Goal: Task Accomplishment & Management: Manage account settings

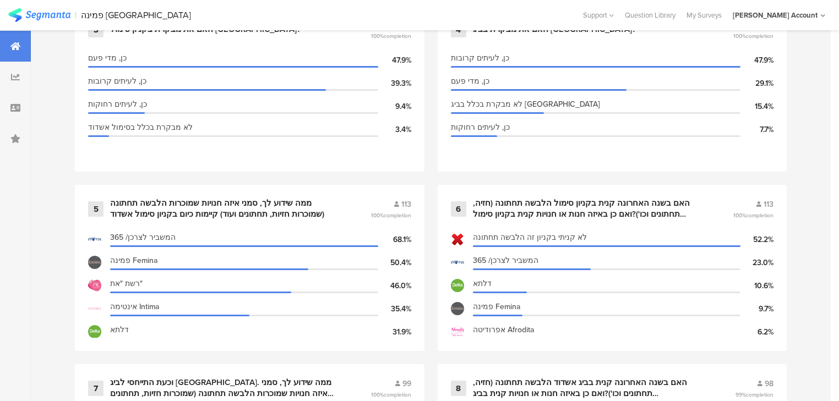
scroll to position [705, 0]
click at [222, 198] on div "ממה שידוע לך, סמני איזה חנויות שמוכרות הלבשה תחתונה (שמוכרות חזיות, תחתונים ועו…" at bounding box center [227, 208] width 234 height 21
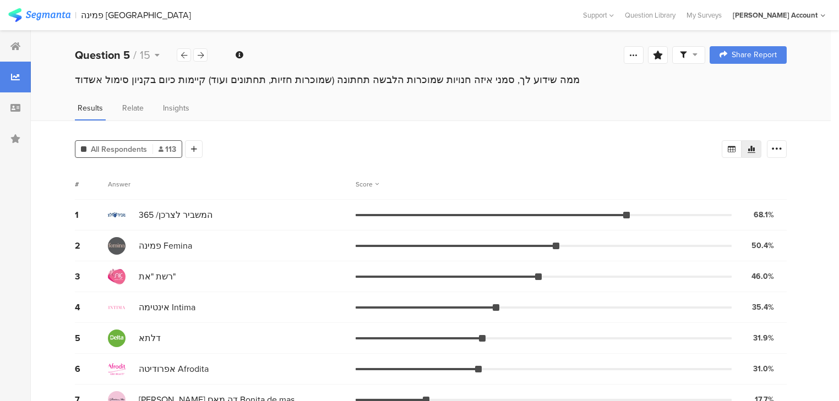
click at [222, 200] on div "1 המשביר לצרכן/ 365 68.1% 77 votes" at bounding box center [431, 215] width 712 height 31
click at [205, 75] on div "ממה שידוע לך, סמני איזה חנויות שמוכרות הלבשה תחתונה (שמוכרות חזיות, תחתונים ועו…" at bounding box center [431, 80] width 712 height 14
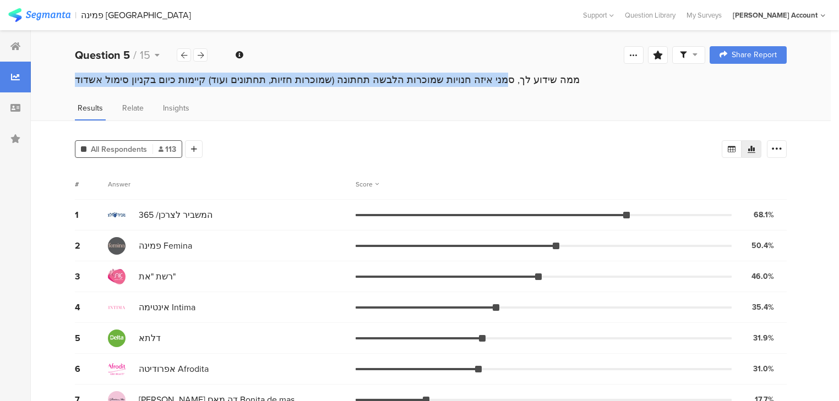
click at [205, 75] on div "ממה שידוע לך, סמני איזה חנויות שמוכרות הלבשה תחתונה (שמוכרות חזיות, תחתונים ועו…" at bounding box center [431, 80] width 712 height 14
copy section "ממה שידוע לך, סמני איזה חנויות שמוכרות הלבשה תחתונה (שמוכרות חזיות, תחתונים ועו…"
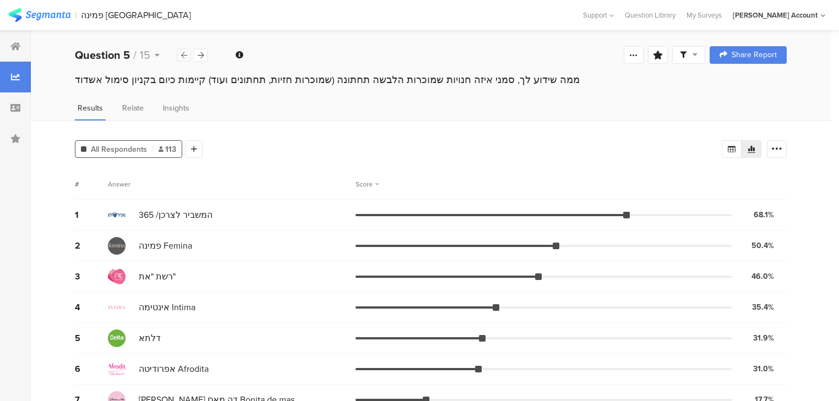
click at [178, 53] on div at bounding box center [184, 54] width 14 height 13
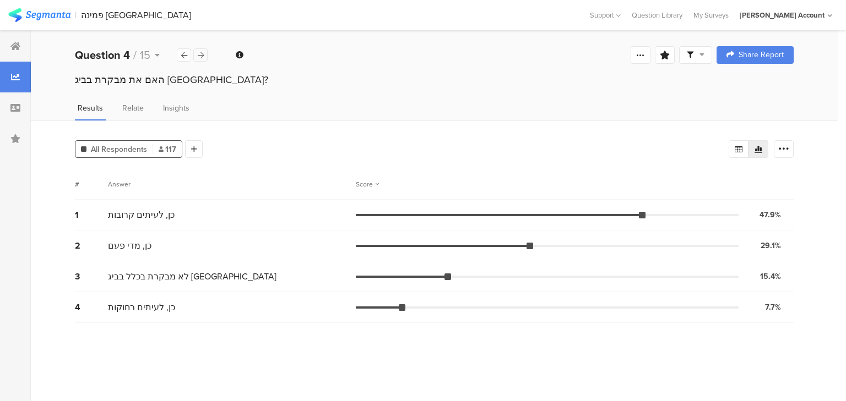
click at [200, 56] on icon at bounding box center [201, 55] width 6 height 7
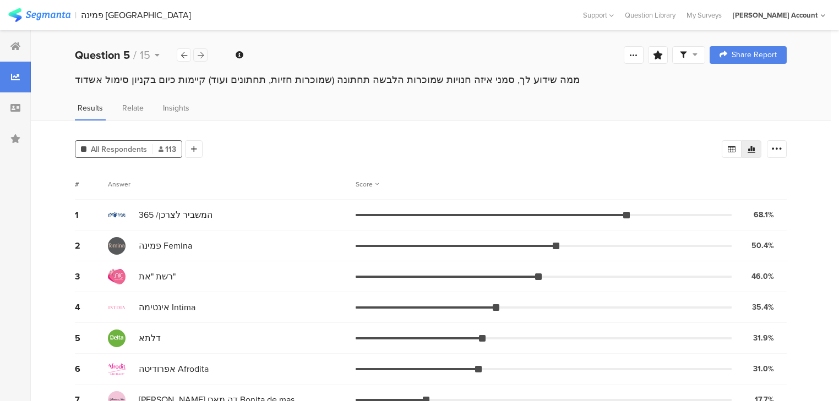
click at [200, 57] on icon at bounding box center [201, 55] width 6 height 7
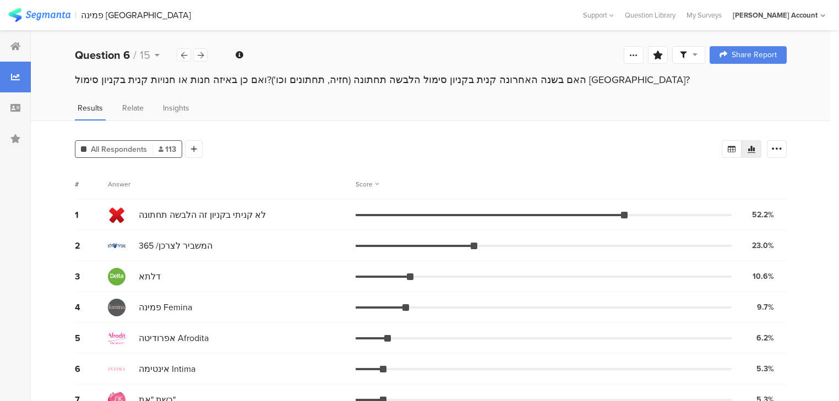
click at [223, 82] on div "האם בשנה האחרונה קנית בקניון סימול הלבשה תחתונה (חזיה, תחתונים וכו')?ואם כן באי…" at bounding box center [431, 80] width 712 height 14
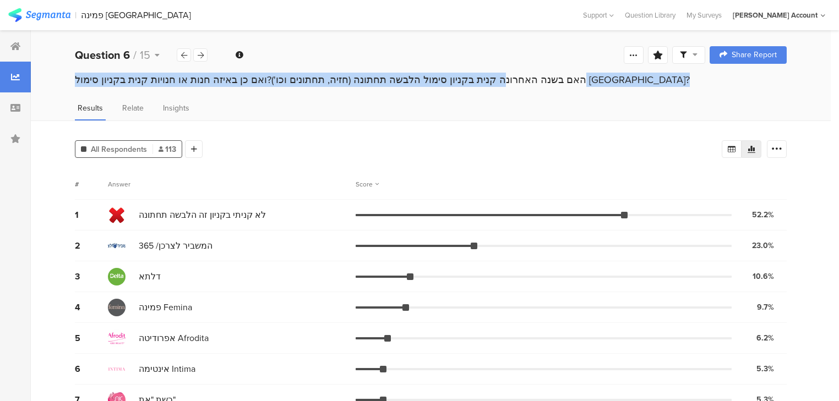
click at [223, 82] on div "האם בשנה האחרונה קנית בקניון סימול הלבשה תחתונה (חזיה, תחתונים וכו')?ואם כן באי…" at bounding box center [431, 80] width 712 height 14
copy section "האם בשנה האחרונה קנית בקניון סימול הלבשה תחתונה (חזיה, תחתונים וכו')?ואם כן באי…"
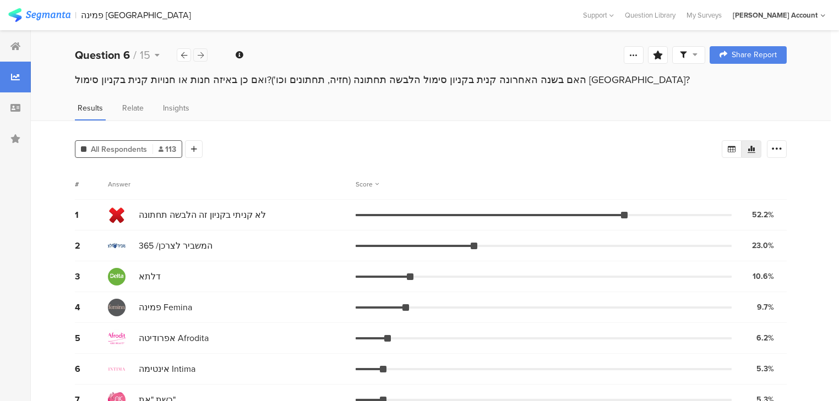
click at [201, 58] on icon at bounding box center [201, 55] width 6 height 7
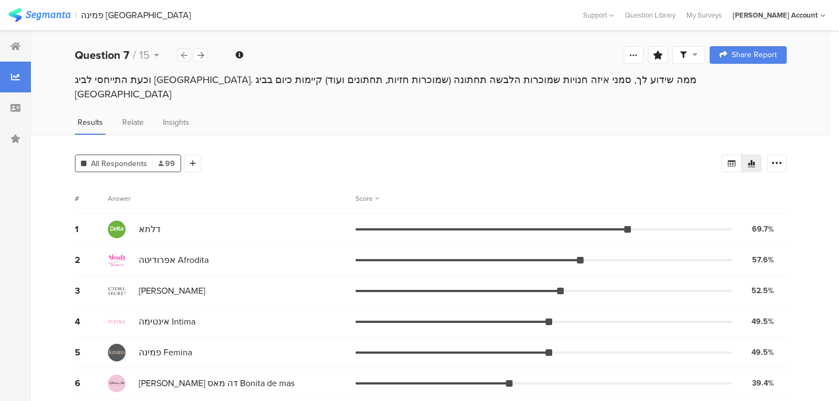
click at [183, 58] on icon at bounding box center [184, 55] width 6 height 7
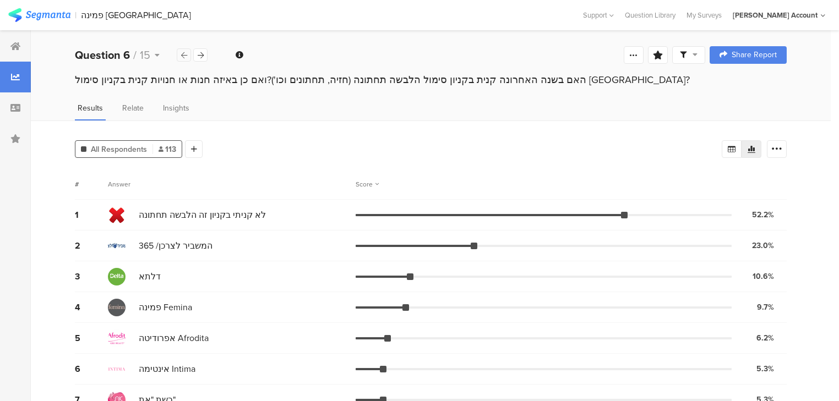
click at [183, 58] on icon at bounding box center [184, 55] width 6 height 7
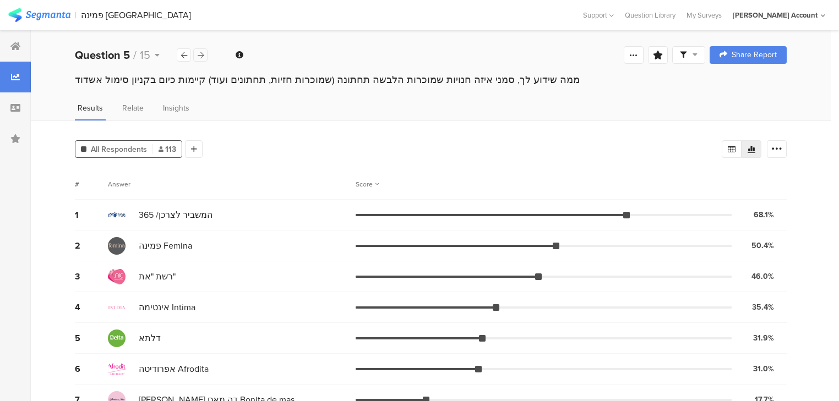
click at [201, 58] on icon at bounding box center [201, 55] width 6 height 7
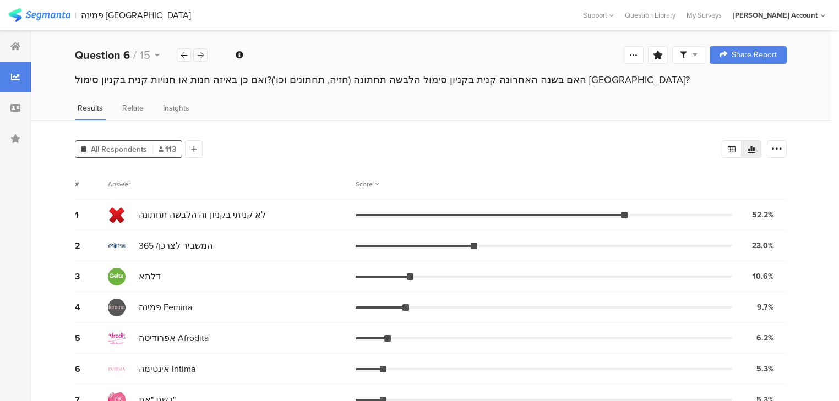
click at [201, 58] on icon at bounding box center [201, 55] width 6 height 7
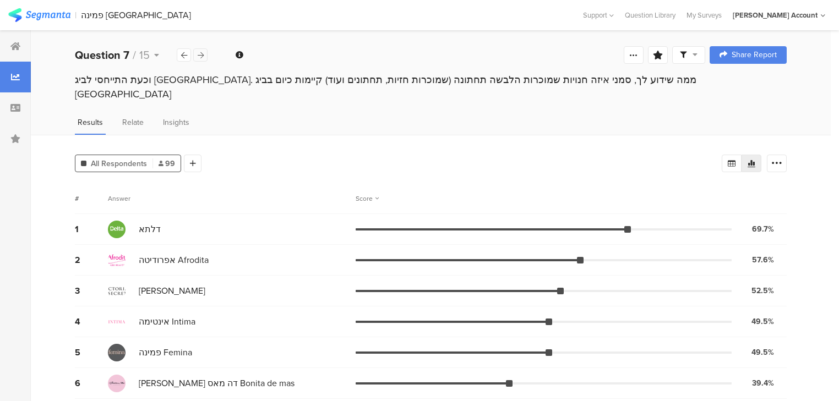
click at [201, 58] on icon at bounding box center [201, 55] width 6 height 7
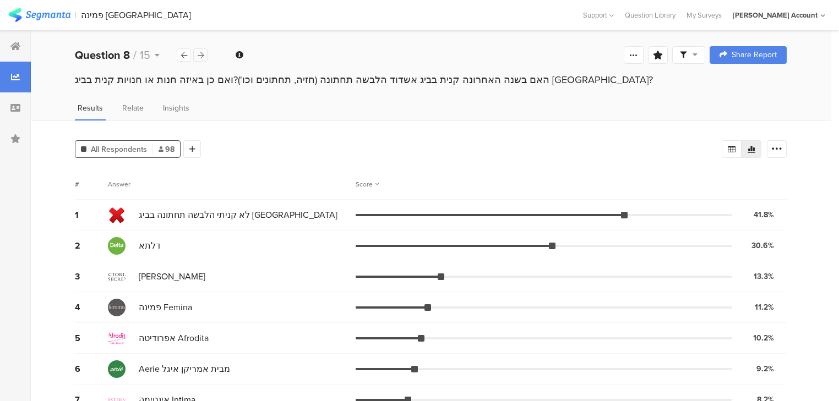
click at [201, 58] on icon at bounding box center [201, 55] width 6 height 7
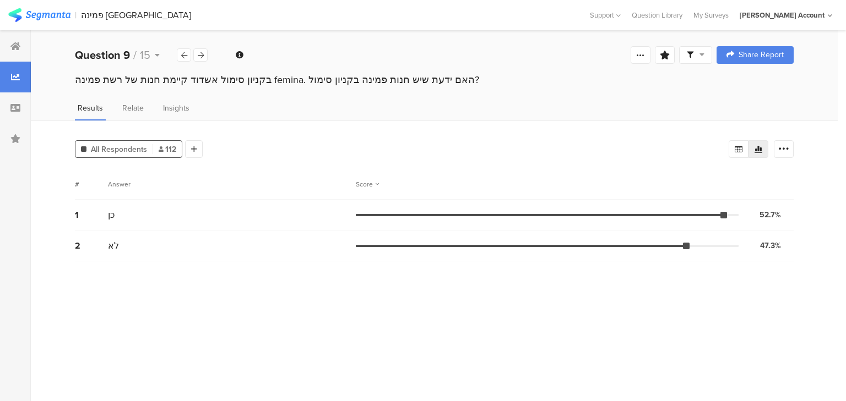
click at [319, 77] on div "בקניון סימול אשדוד קיימת חנות של רשת פמינה femina. האם ידעת שיש חנות פמינה בקני…" at bounding box center [434, 80] width 718 height 14
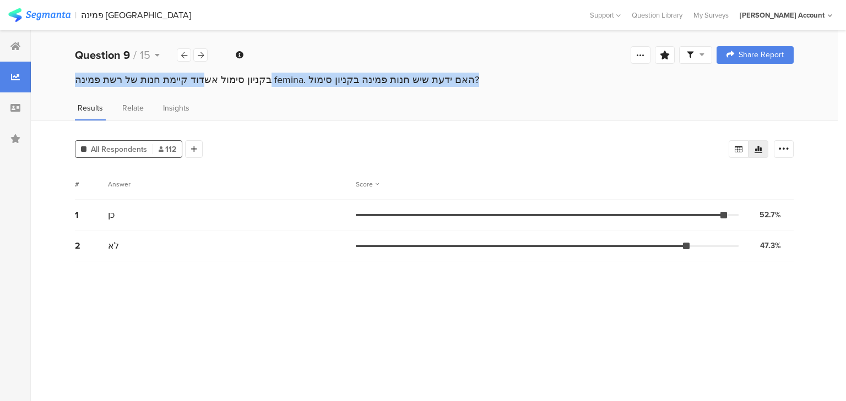
click at [319, 77] on div "בקניון סימול אשדוד קיימת חנות של רשת פמינה femina. האם ידעת שיש חנות פמינה בקני…" at bounding box center [434, 80] width 718 height 14
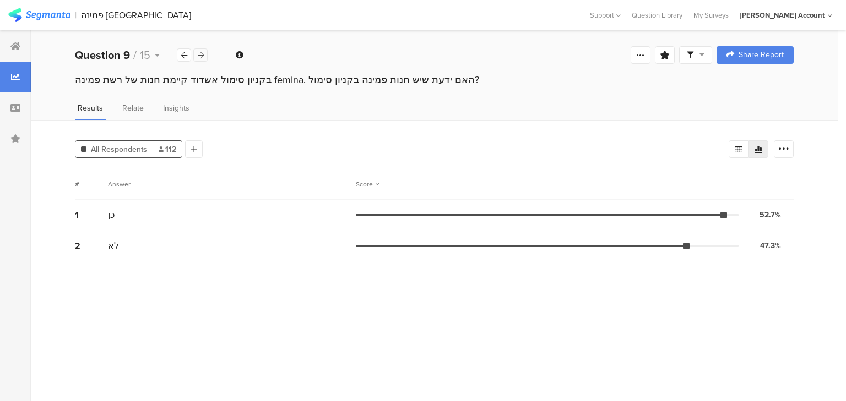
click at [201, 55] on icon at bounding box center [201, 55] width 6 height 7
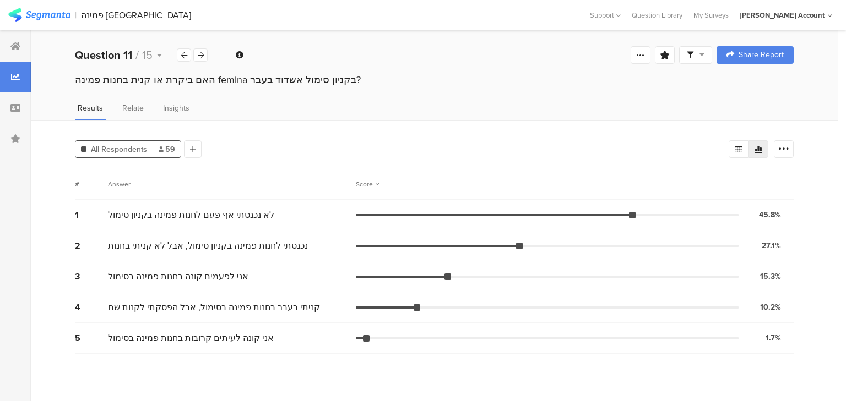
click at [211, 81] on div "האם ביקרת או קנית בחנות פמינה femina בקניון סימול אשדוד בעבר?" at bounding box center [434, 80] width 718 height 14
copy section "האם ביקרת או קנית בחנות פמינה femina בקניון סימול אשדוד בעבר?"
click at [203, 53] on icon at bounding box center [201, 55] width 6 height 7
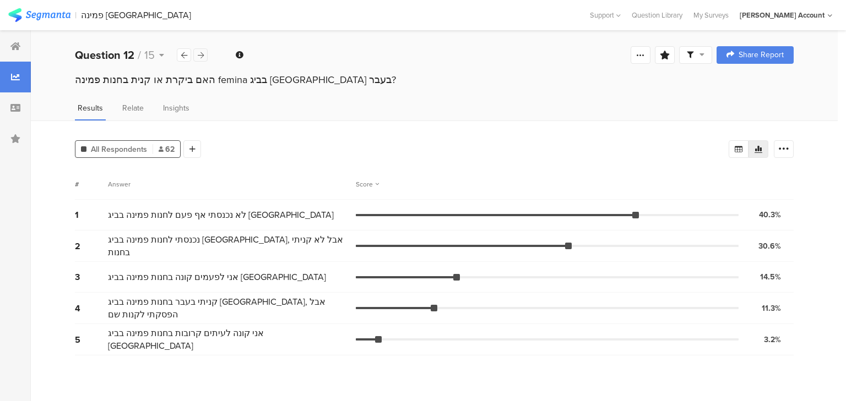
click at [203, 53] on icon at bounding box center [201, 55] width 6 height 7
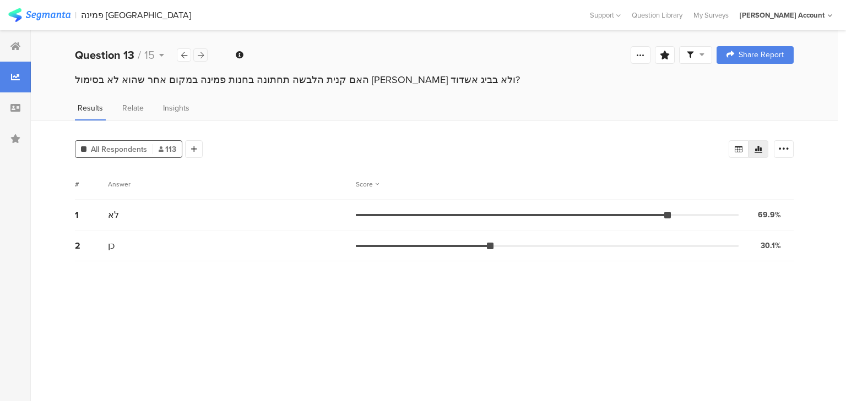
click at [203, 53] on icon at bounding box center [201, 55] width 6 height 7
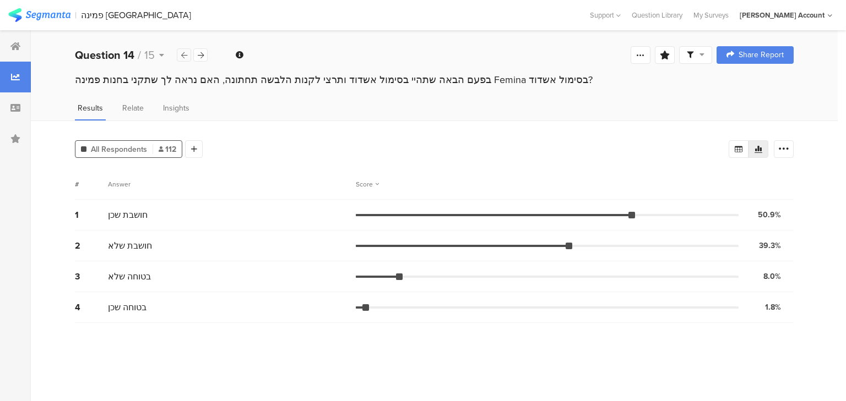
click at [186, 54] on icon at bounding box center [184, 55] width 6 height 7
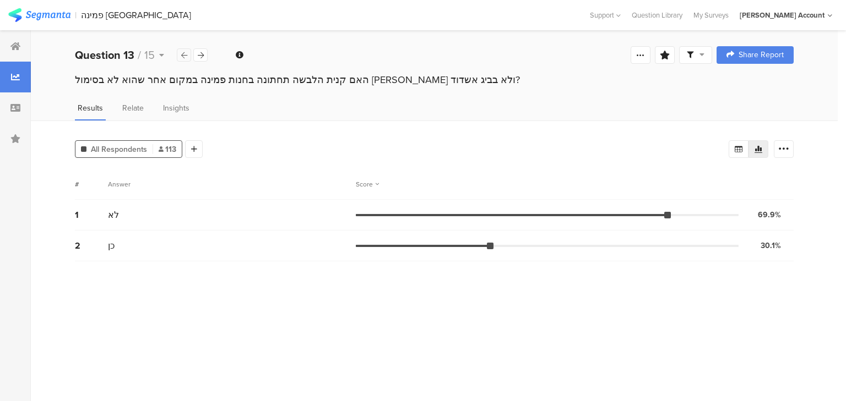
click at [186, 54] on icon at bounding box center [184, 55] width 6 height 7
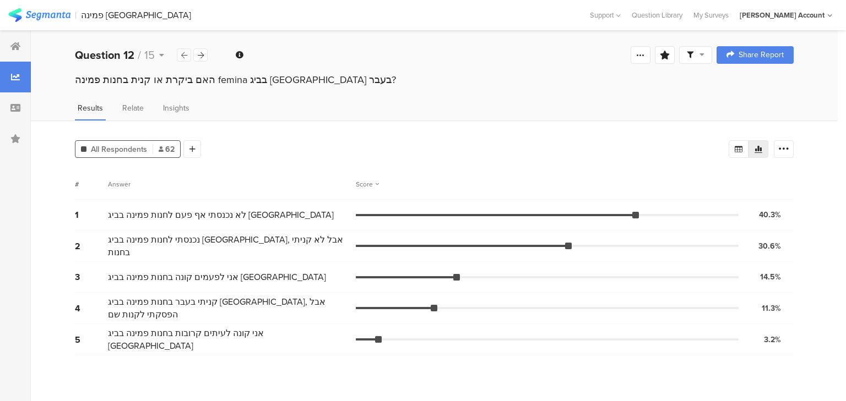
click at [186, 54] on icon at bounding box center [184, 55] width 6 height 7
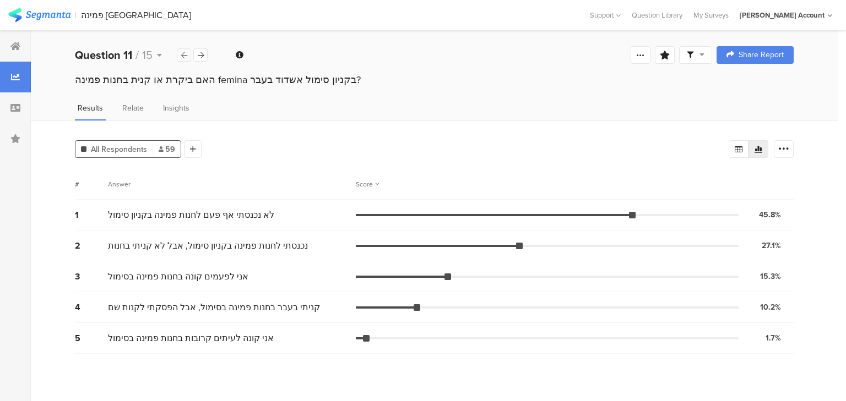
click at [186, 54] on icon at bounding box center [184, 55] width 6 height 7
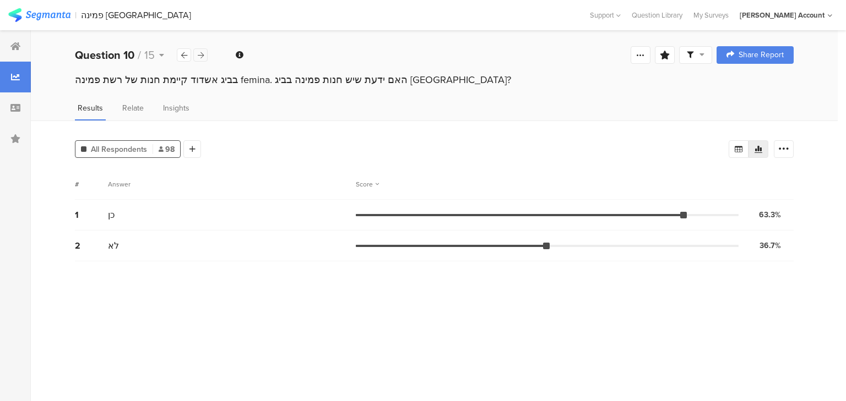
click at [199, 54] on icon at bounding box center [201, 55] width 6 height 7
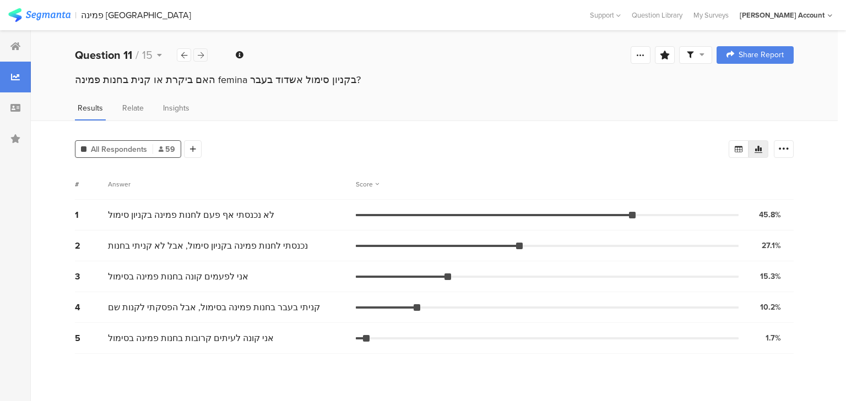
click at [198, 55] on icon at bounding box center [201, 55] width 6 height 7
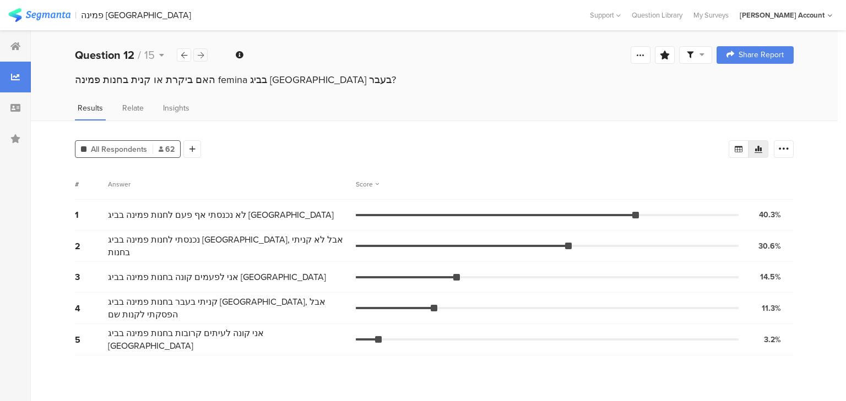
click at [198, 55] on icon at bounding box center [201, 55] width 6 height 7
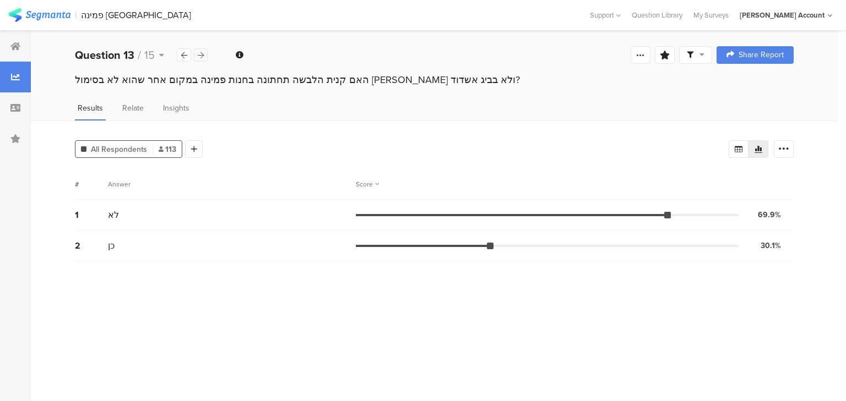
click at [198, 55] on icon at bounding box center [201, 55] width 6 height 7
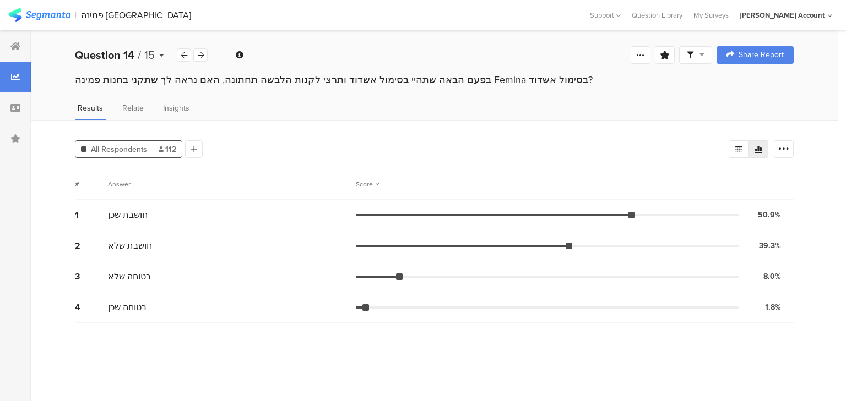
click at [130, 55] on b "Question 14" at bounding box center [104, 55] width 59 height 17
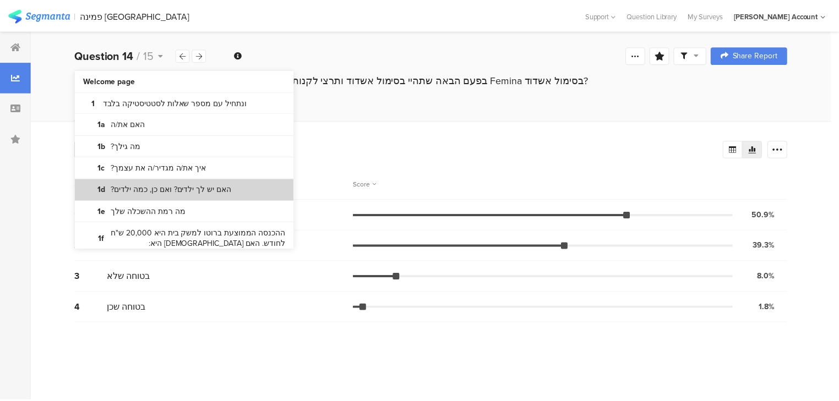
scroll to position [88, 0]
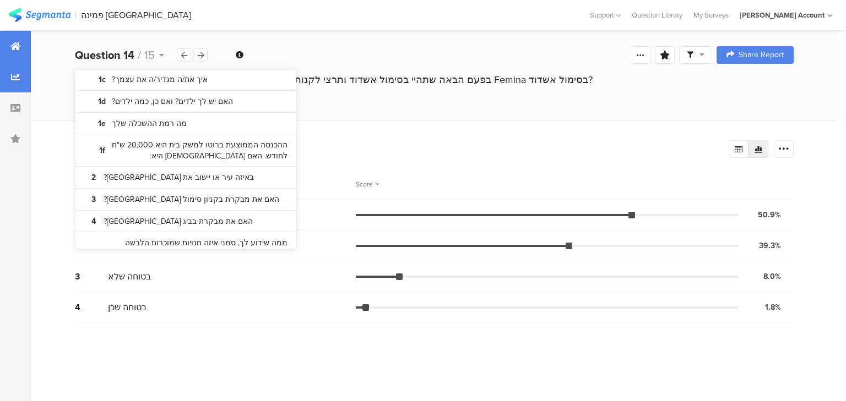
click at [11, 45] on icon at bounding box center [15, 46] width 10 height 9
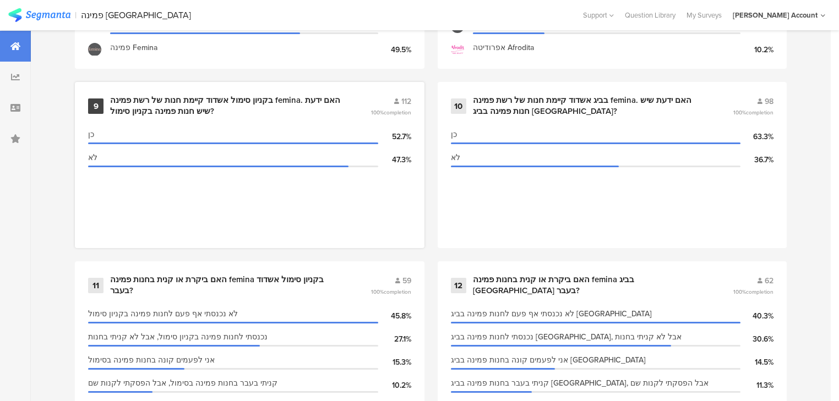
scroll to position [1145, 0]
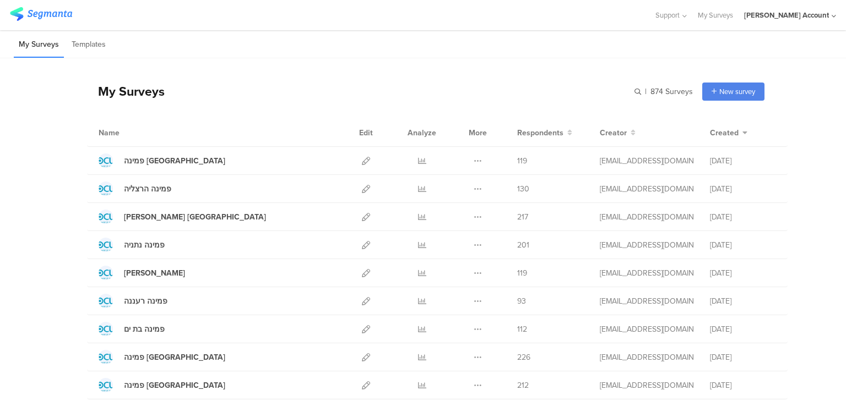
scroll to position [132, 0]
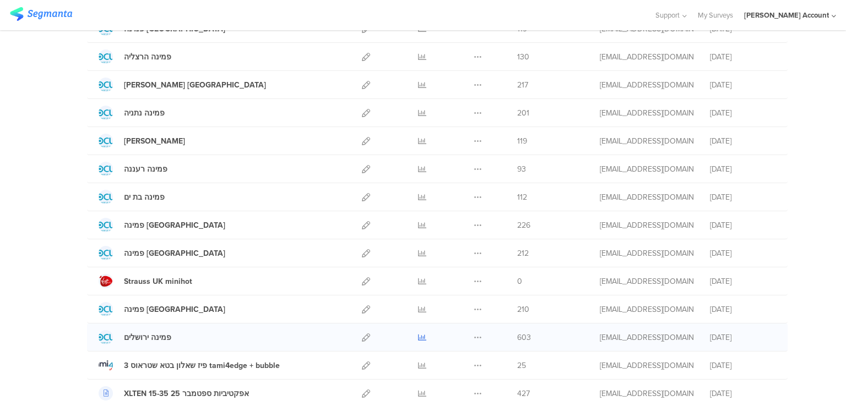
click at [421, 340] on icon at bounding box center [422, 338] width 8 height 8
click at [362, 337] on icon at bounding box center [366, 338] width 8 height 8
click at [418, 251] on icon at bounding box center [422, 253] width 8 height 8
click at [418, 193] on icon at bounding box center [422, 197] width 8 height 8
click at [418, 113] on icon at bounding box center [422, 113] width 8 height 8
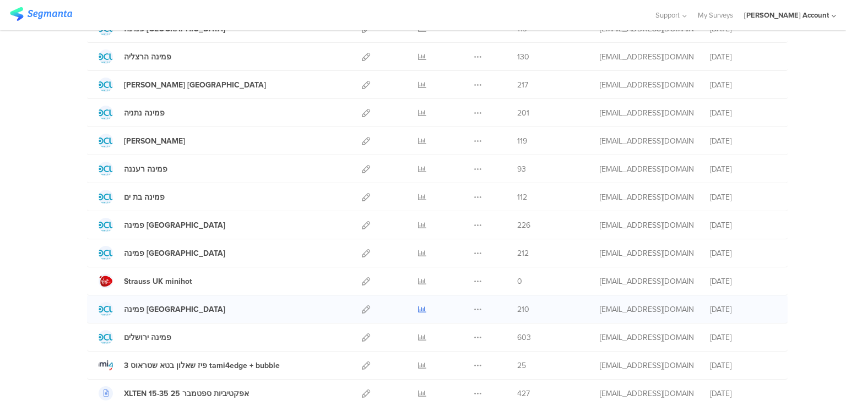
click at [418, 306] on icon at bounding box center [422, 310] width 8 height 8
click at [419, 251] on icon at bounding box center [422, 253] width 8 height 8
click at [362, 252] on icon at bounding box center [366, 253] width 8 height 8
click at [363, 226] on icon at bounding box center [366, 225] width 8 height 8
click at [362, 85] on icon at bounding box center [366, 85] width 8 height 8
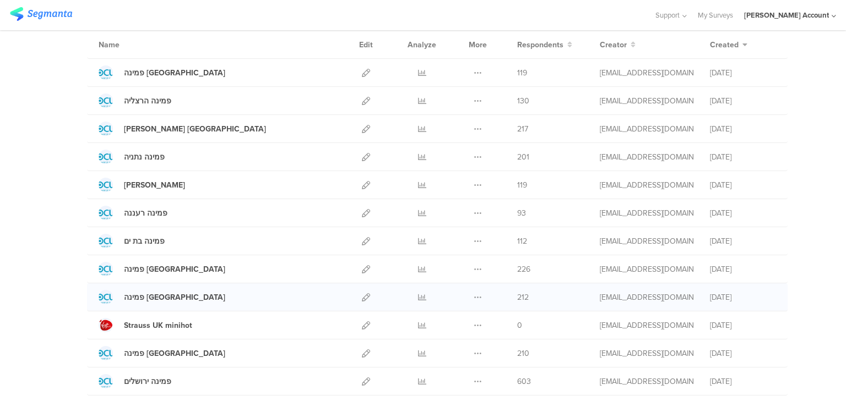
scroll to position [44, 0]
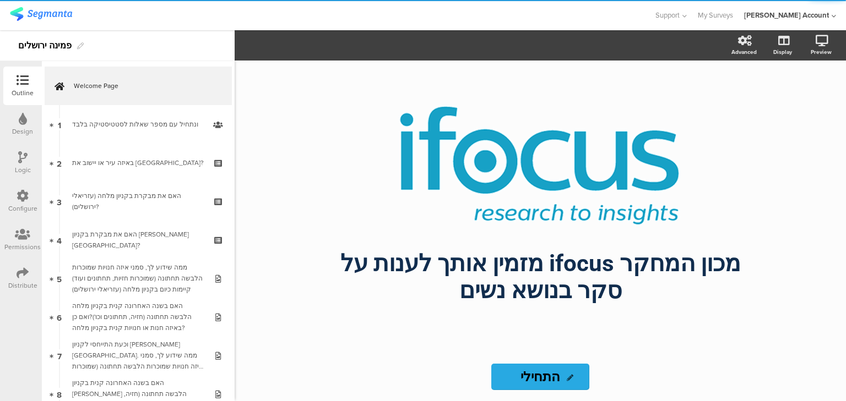
click at [28, 260] on div "Distribute" at bounding box center [22, 278] width 39 height 39
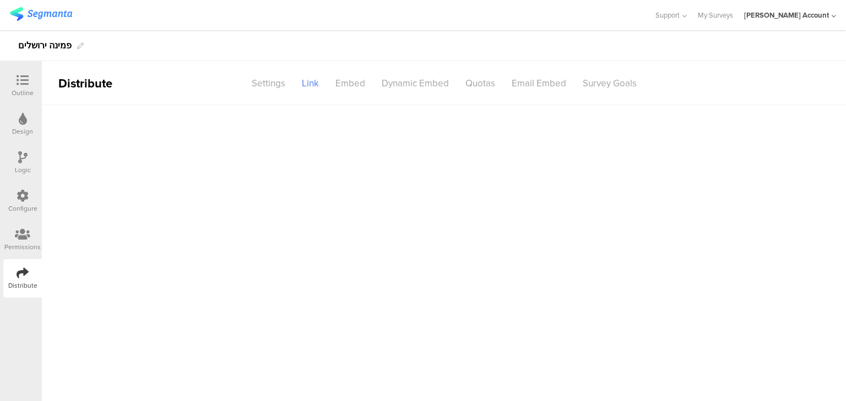
click at [25, 274] on icon at bounding box center [23, 273] width 12 height 12
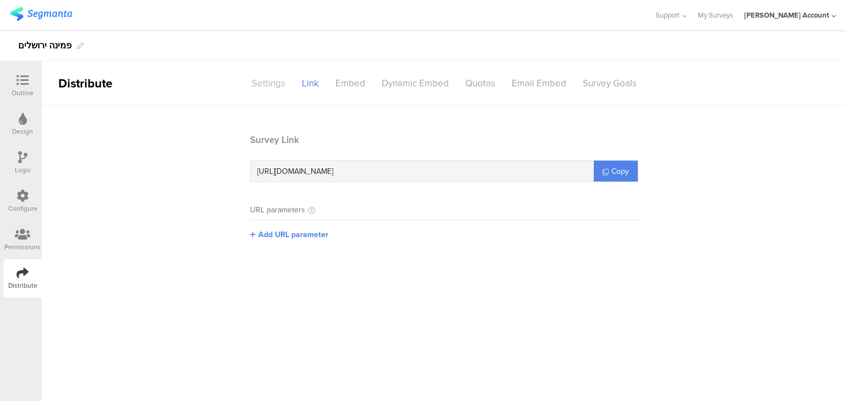
click at [262, 86] on div "Settings" at bounding box center [268, 83] width 50 height 19
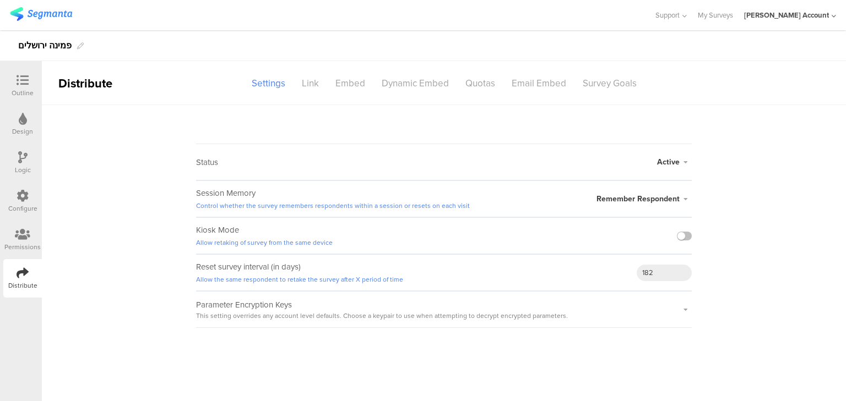
click at [663, 163] on span "Active" at bounding box center [668, 162] width 23 height 12
click at [653, 208] on li "Closed" at bounding box center [628, 206] width 127 height 23
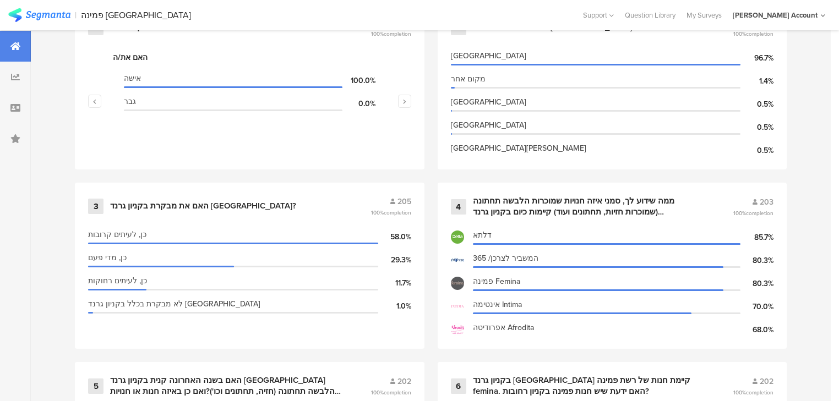
scroll to position [528, 0]
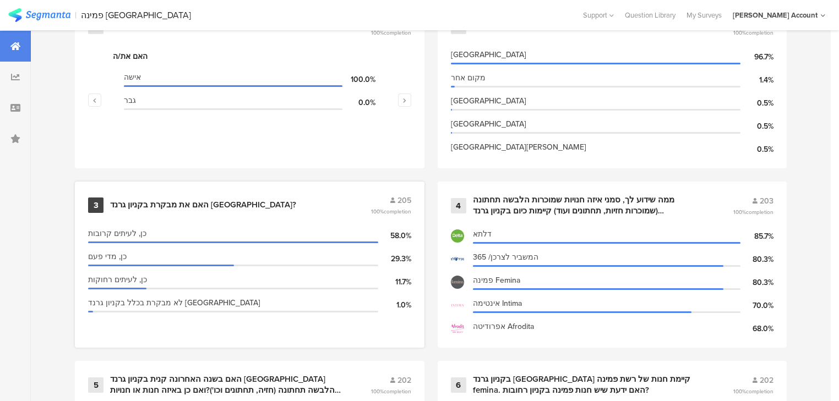
click at [133, 200] on div "האם את מבקרת בקניון גרנד באר שבע?" at bounding box center [203, 205] width 186 height 11
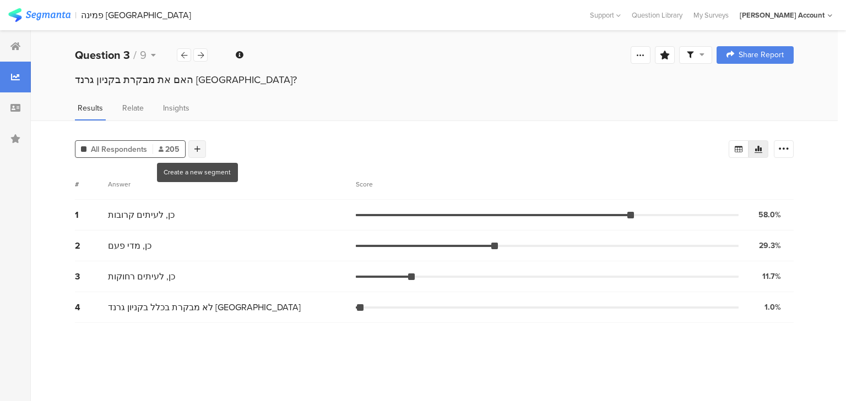
click at [195, 148] on icon at bounding box center [197, 149] width 6 height 8
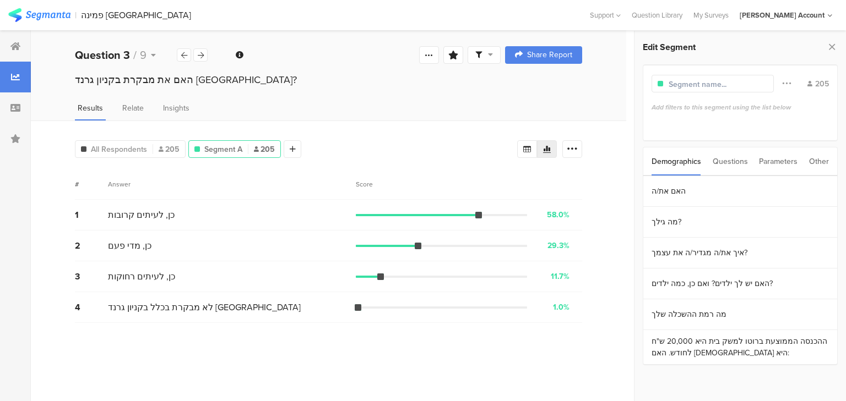
click at [734, 161] on div "Questions" at bounding box center [729, 162] width 35 height 28
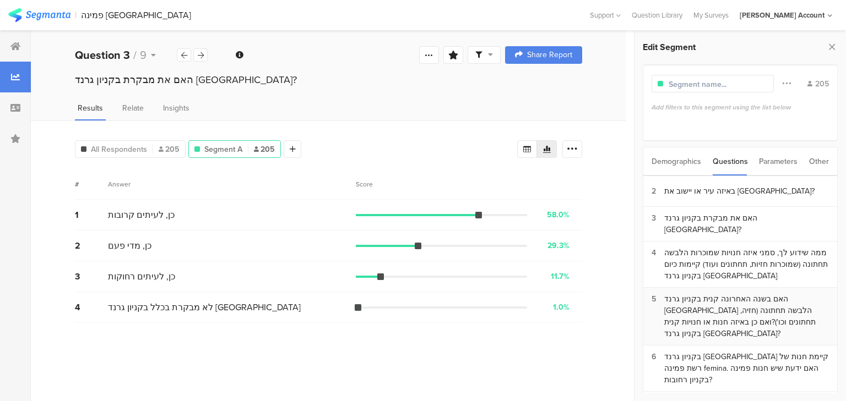
click at [768, 308] on div "האם בשנה האחרונה קנית בקניון גרנד באר שבע הלבשה תחתונה (חזיה, תחתונים וכו')?ואם…" at bounding box center [746, 316] width 165 height 46
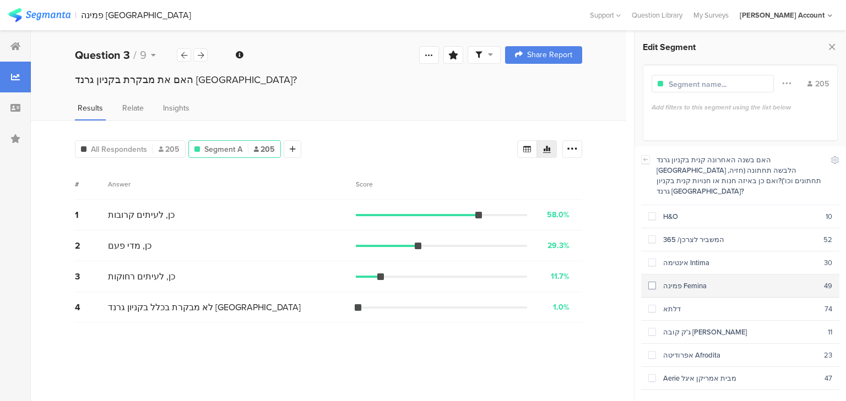
click at [731, 281] on div "פמינה Femina" at bounding box center [740, 286] width 168 height 10
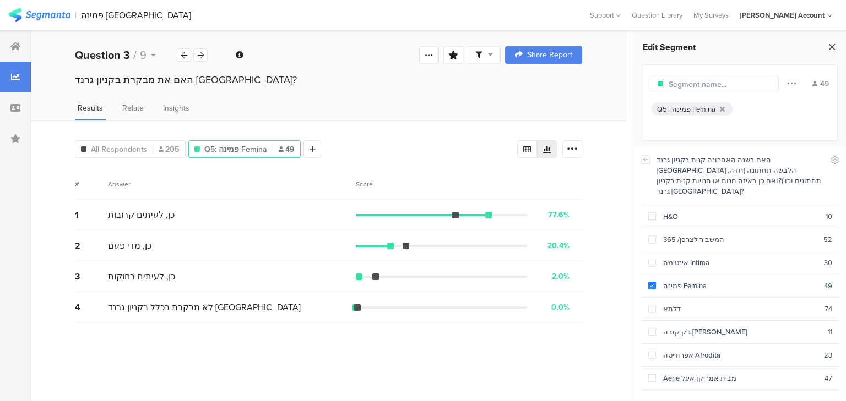
click at [830, 48] on icon at bounding box center [832, 46] width 12 height 15
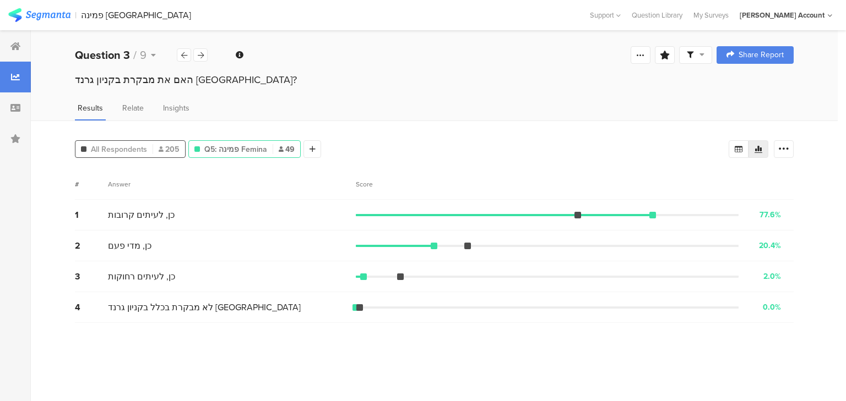
click at [130, 145] on span "All Respondents" at bounding box center [119, 150] width 56 height 12
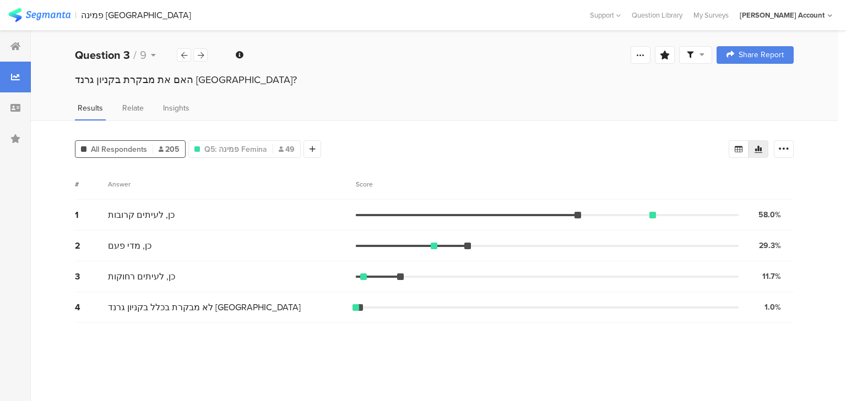
click at [698, 53] on span at bounding box center [695, 55] width 18 height 10
click at [749, 86] on span at bounding box center [747, 86] width 17 height 9
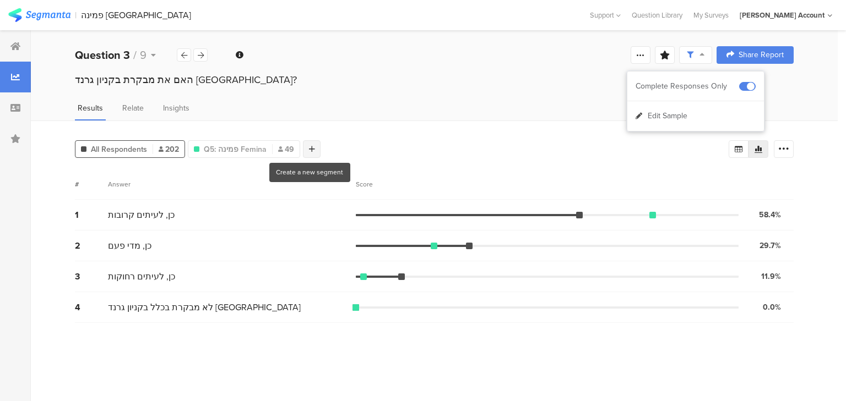
click at [306, 148] on div at bounding box center [312, 149] width 18 height 18
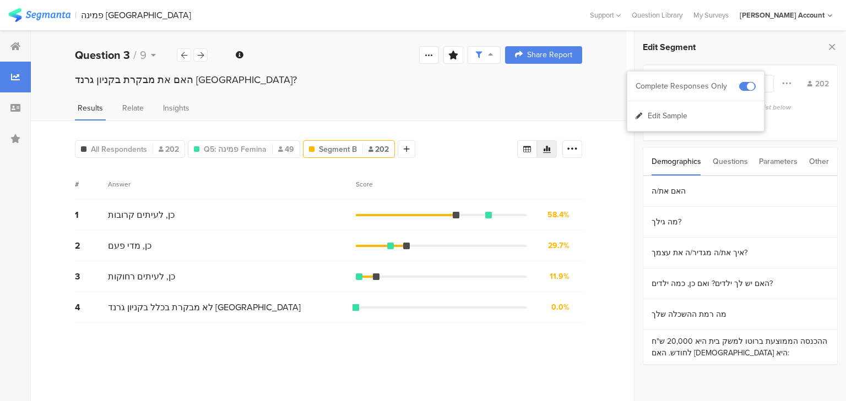
drag, startPoint x: 730, startPoint y: 159, endPoint x: 755, endPoint y: 192, distance: 41.2
click at [729, 159] on div "Questions" at bounding box center [729, 162] width 35 height 28
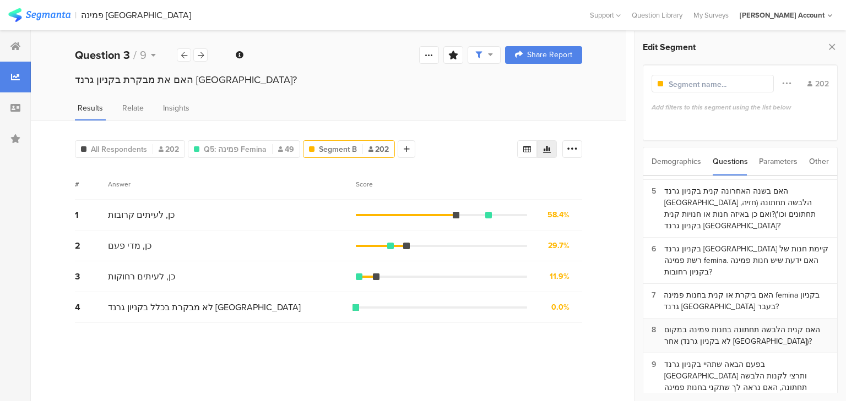
scroll to position [109, 0]
click at [732, 288] on div "האם ביקרת או קנית בחנות פמינה femina בקניון גרנד באר שבע בעבר?" at bounding box center [745, 299] width 165 height 23
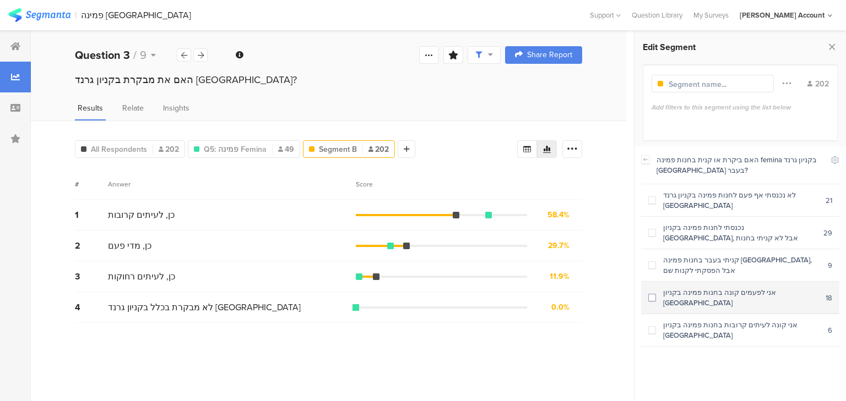
click at [734, 287] on div "אני לפעמים קונה בחנות פמינה בקניון באר שבע" at bounding box center [741, 297] width 170 height 21
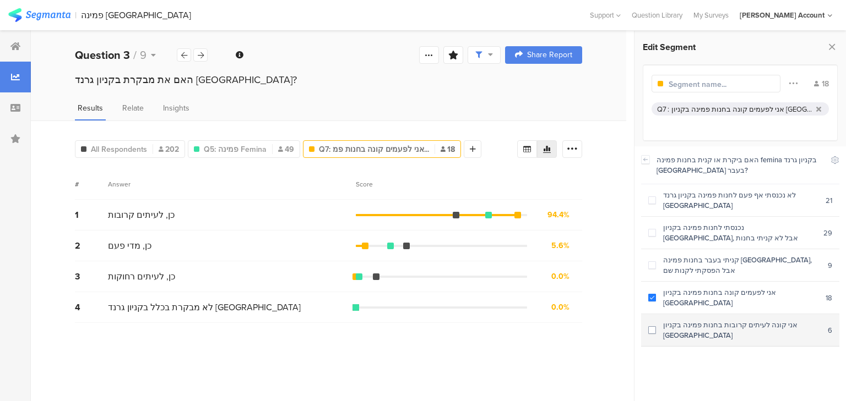
click at [749, 320] on div "אני קונה לעיתים קרובות בחנות פמינה בקניון באר שבע" at bounding box center [742, 330] width 172 height 21
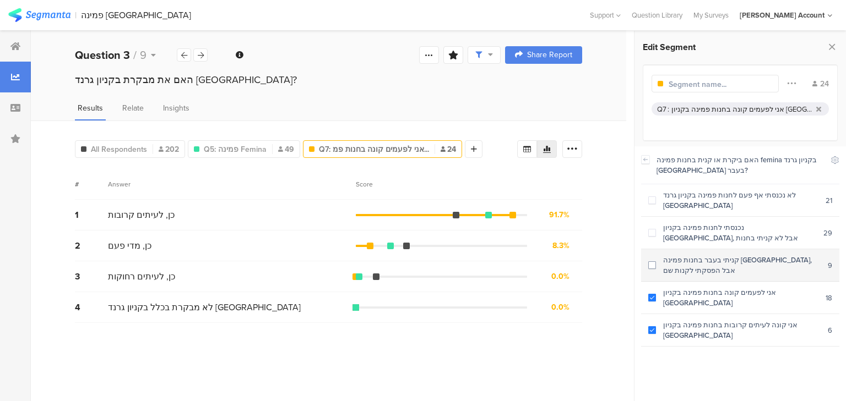
click at [728, 255] on div "קניתי בעבר בחנות פמינה באר שבע, אבל הפסקתי לקנות שם" at bounding box center [742, 265] width 172 height 21
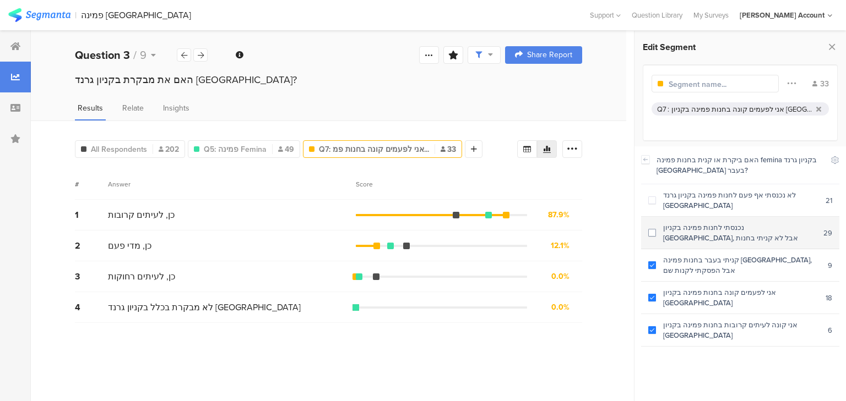
click at [716, 228] on div "נכנסתי לחנות פמינה בקניון באר שבע, אבל לא קניתי בחנות" at bounding box center [739, 232] width 167 height 21
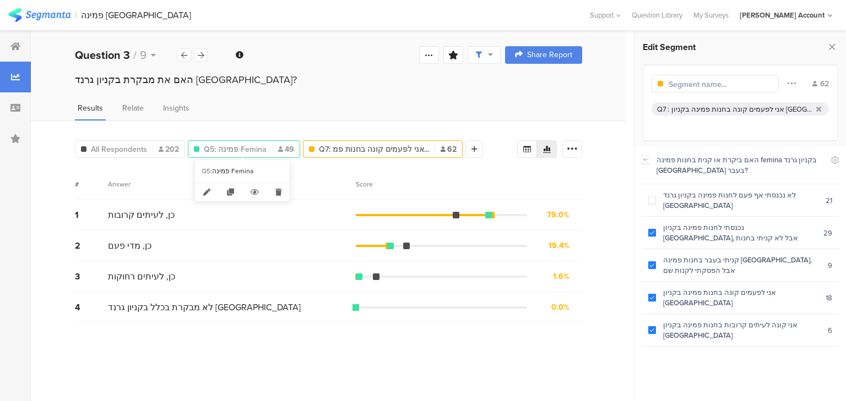
click at [241, 152] on span "Q5: פמינה Femina" at bounding box center [235, 150] width 63 height 12
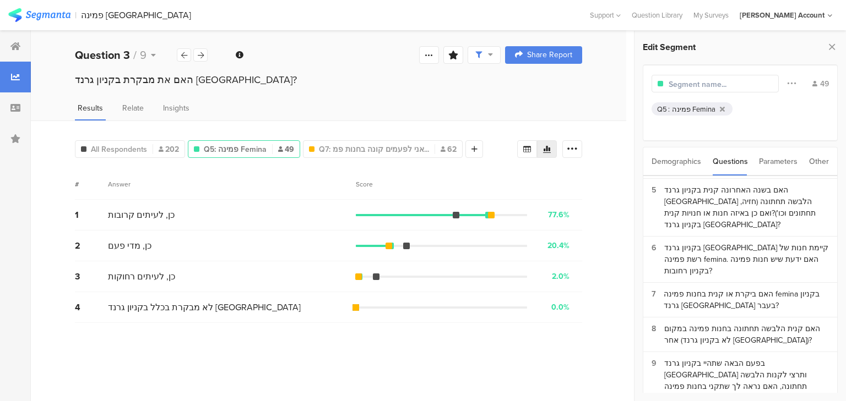
click at [238, 150] on span "Q5: פמינה Femina" at bounding box center [235, 150] width 63 height 12
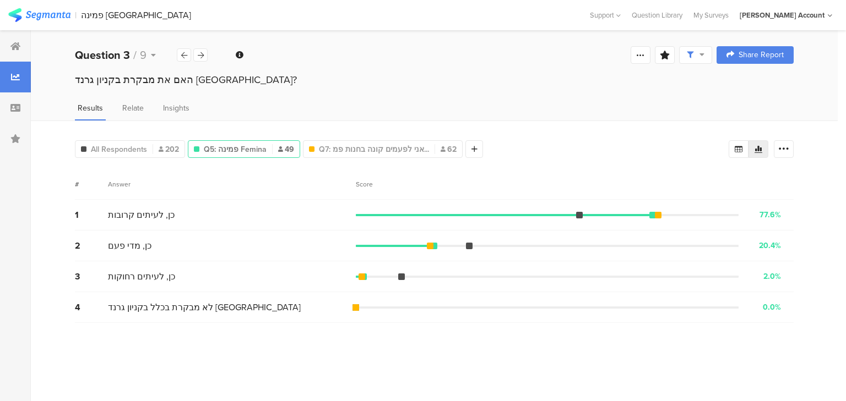
click at [238, 150] on span "Q5: פמינה Femina" at bounding box center [235, 150] width 63 height 12
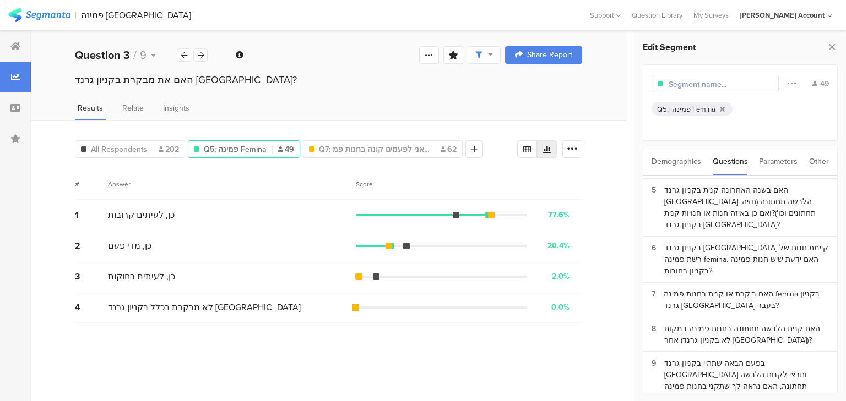
click at [690, 80] on input "text" at bounding box center [716, 85] width 96 height 12
type input "קנתה בחנות בשנה האחרונה"
drag, startPoint x: 399, startPoint y: 144, endPoint x: 407, endPoint y: 147, distance: 9.2
click at [399, 145] on span "Q7: אני לפעמים קונה בחנות פמ..." at bounding box center [404, 150] width 110 height 12
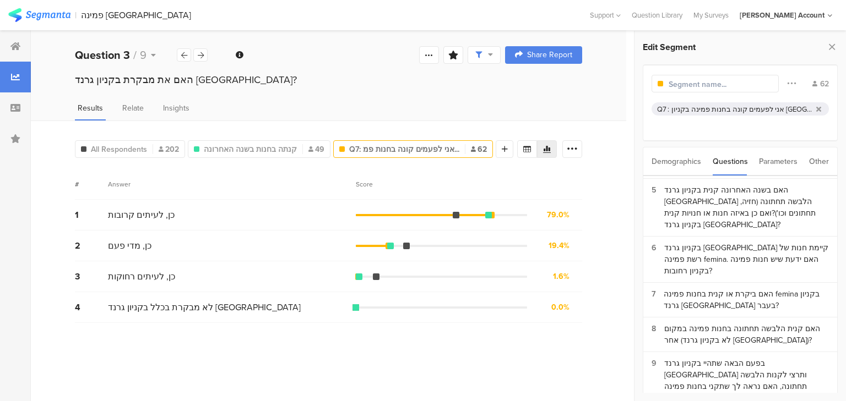
click at [694, 84] on input "text" at bounding box center [716, 85] width 96 height 12
click at [240, 148] on span "קנתה בחנות בשנה האחרונה" at bounding box center [250, 150] width 93 height 12
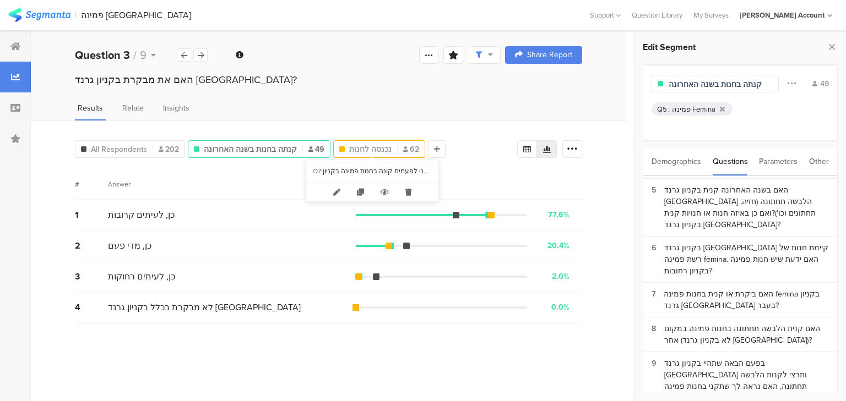
click at [357, 146] on span "נכנסה לחנות" at bounding box center [370, 150] width 42 height 12
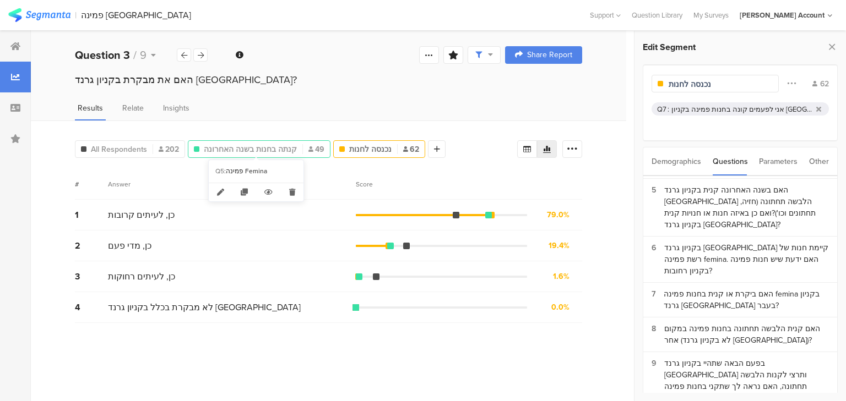
click at [275, 150] on span "קנתה בחנות בשנה האחרונה" at bounding box center [250, 150] width 93 height 12
type input "קנתה בחנות בשנה האחרונה"
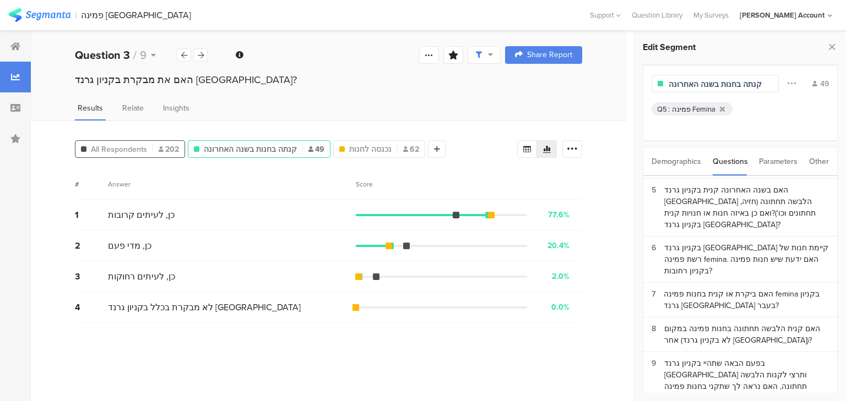
click at [150, 150] on div "All Respondents 202" at bounding box center [129, 150] width 109 height 12
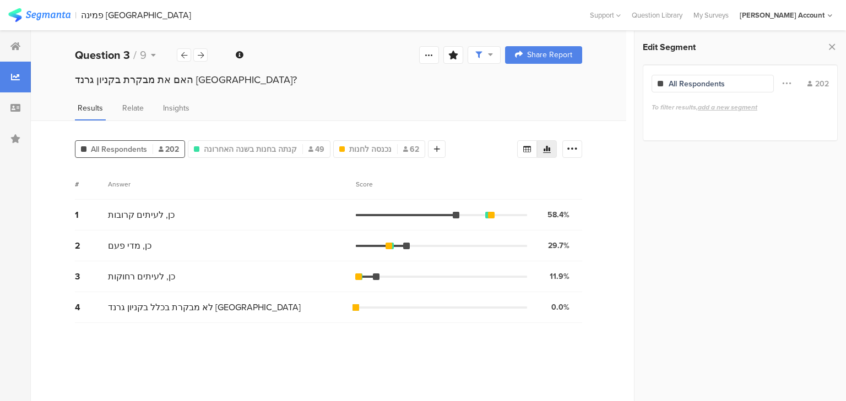
click at [198, 81] on div "האם את מבקרת בקניון גרנד באר שבע?" at bounding box center [328, 80] width 507 height 14
copy section "האם את מבקרת בקניון גרנד באר שבע?"
click at [205, 56] on div at bounding box center [200, 54] width 14 height 13
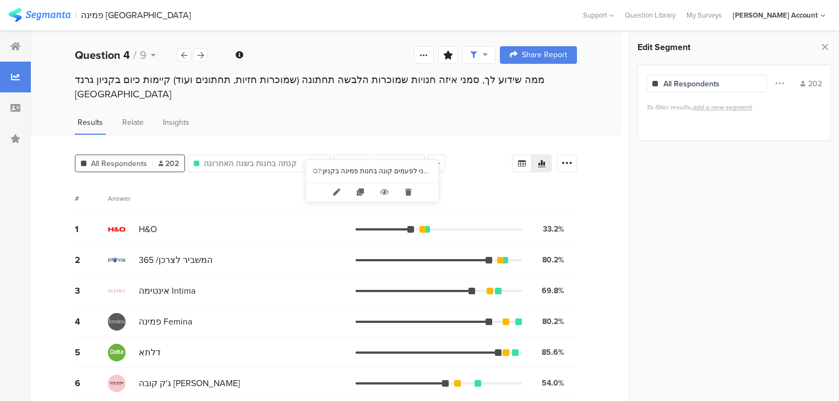
click at [405, 190] on icon at bounding box center [408, 192] width 23 height 18
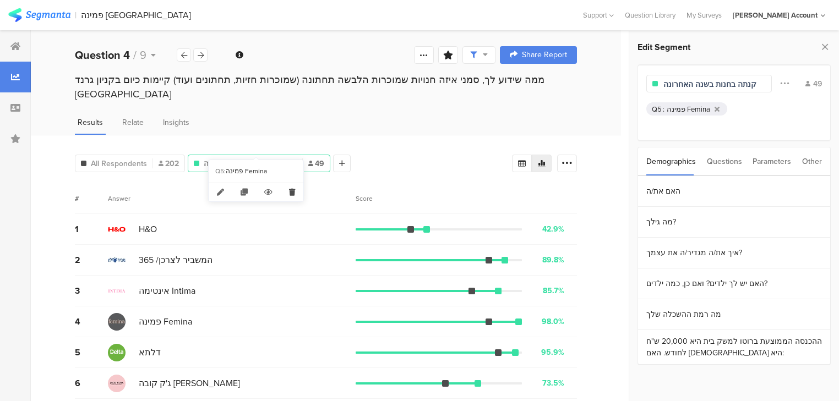
click at [290, 189] on icon at bounding box center [292, 192] width 23 height 18
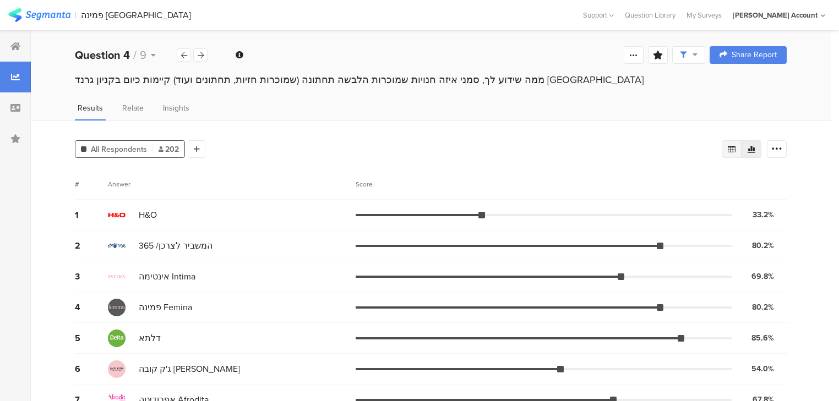
click at [735, 148] on icon at bounding box center [732, 149] width 8 height 7
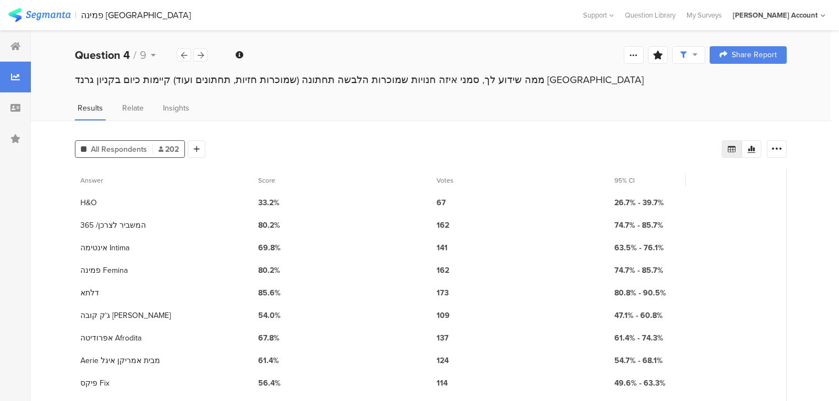
drag, startPoint x: 785, startPoint y: 148, endPoint x: 761, endPoint y: 160, distance: 26.6
click at [782, 148] on icon at bounding box center [776, 149] width 11 height 11
click at [683, 178] on span "Export as Excel" at bounding box center [677, 179] width 52 height 11
click at [199, 55] on icon at bounding box center [201, 55] width 6 height 7
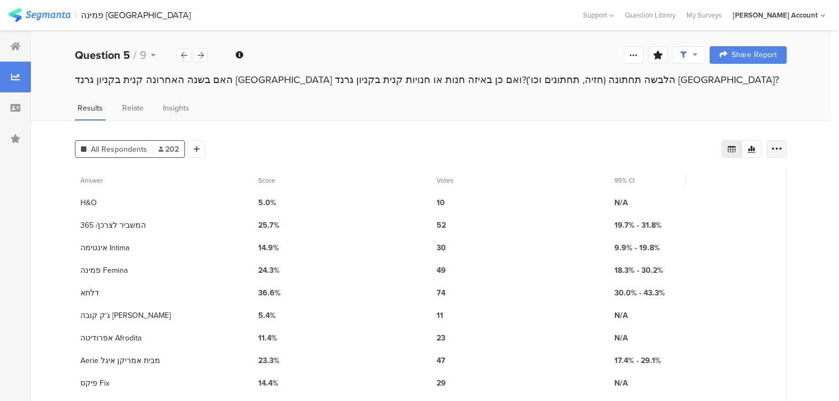
click at [778, 144] on icon at bounding box center [776, 149] width 11 height 11
click at [660, 178] on span "Export as Excel" at bounding box center [677, 179] width 52 height 11
click at [200, 57] on icon at bounding box center [201, 55] width 6 height 7
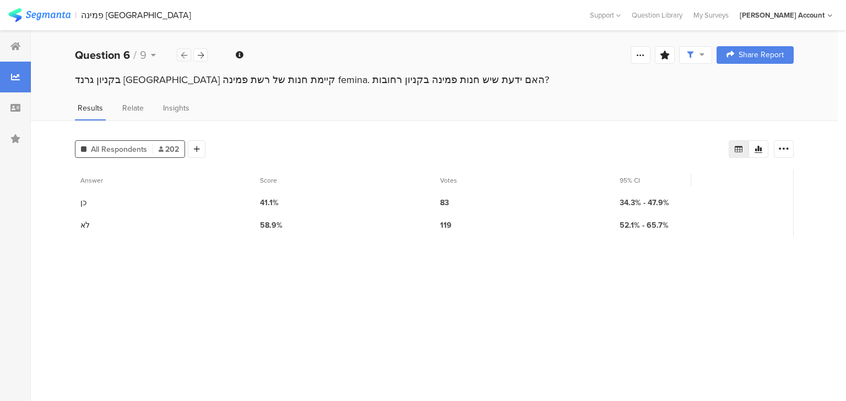
click at [187, 55] on icon at bounding box center [184, 55] width 6 height 7
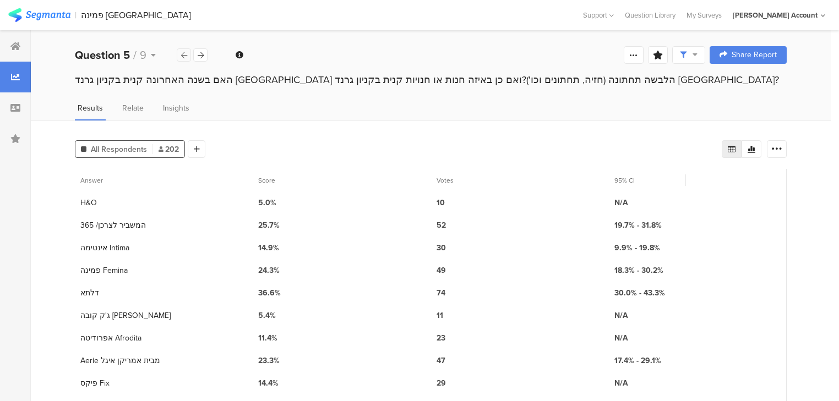
click at [187, 55] on icon at bounding box center [184, 55] width 6 height 7
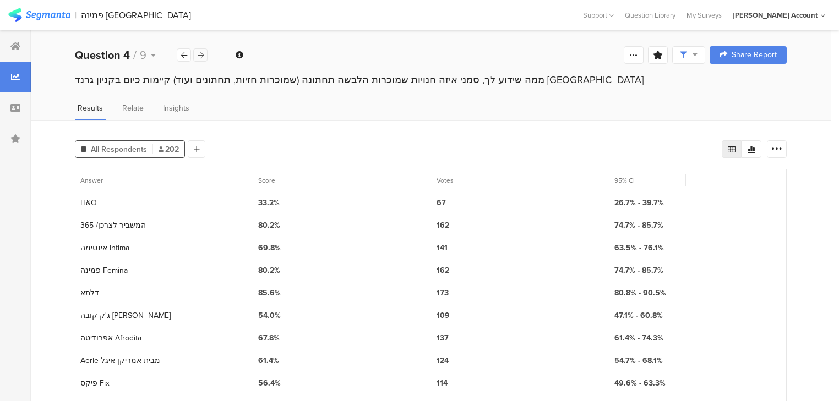
click at [200, 54] on icon at bounding box center [201, 55] width 6 height 7
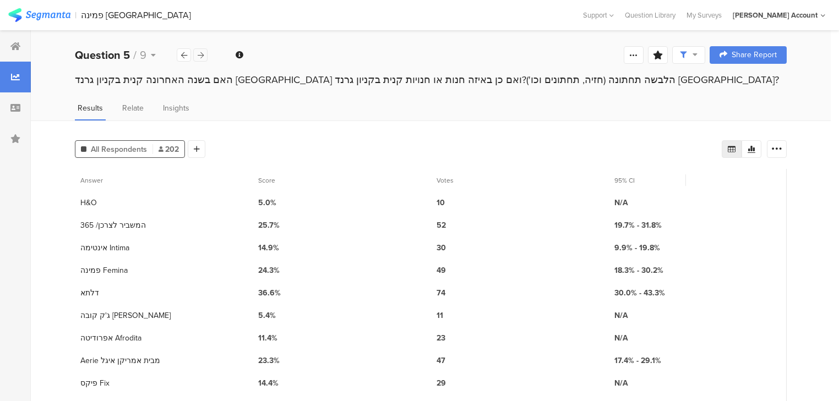
click at [200, 54] on icon at bounding box center [201, 55] width 6 height 7
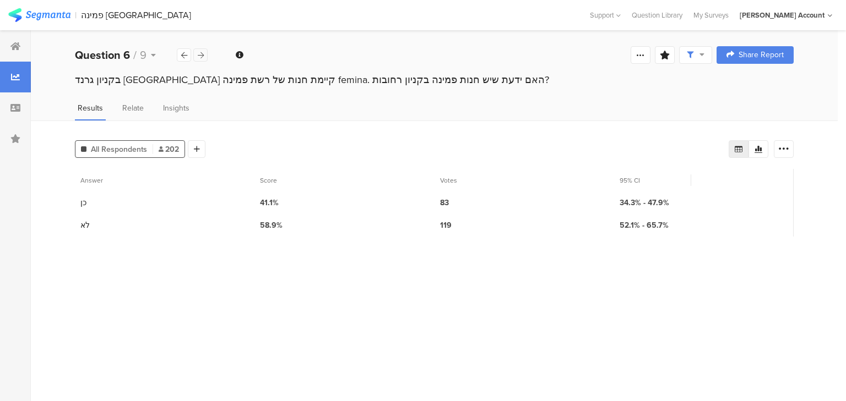
click at [200, 54] on icon at bounding box center [201, 55] width 6 height 7
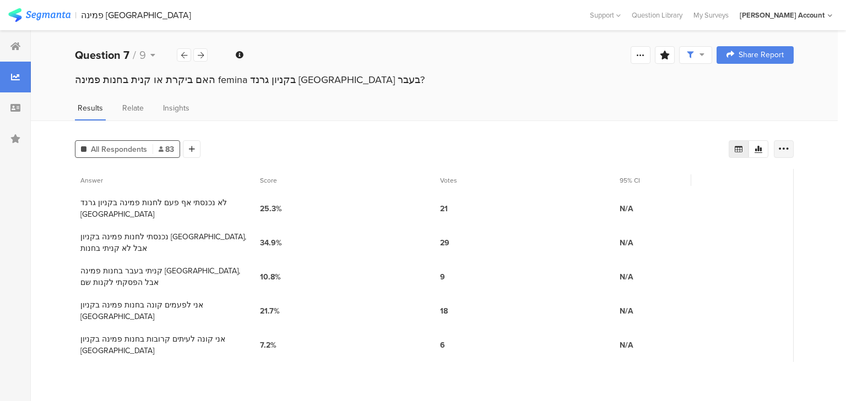
click at [793, 148] on div at bounding box center [783, 149] width 20 height 18
click at [687, 179] on span "Export as Excel" at bounding box center [677, 179] width 52 height 11
click at [184, 53] on icon at bounding box center [184, 55] width 6 height 7
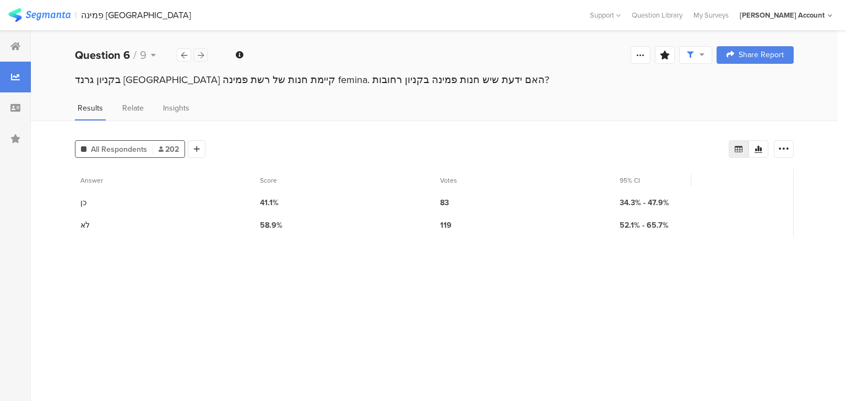
click at [202, 56] on icon at bounding box center [201, 55] width 6 height 7
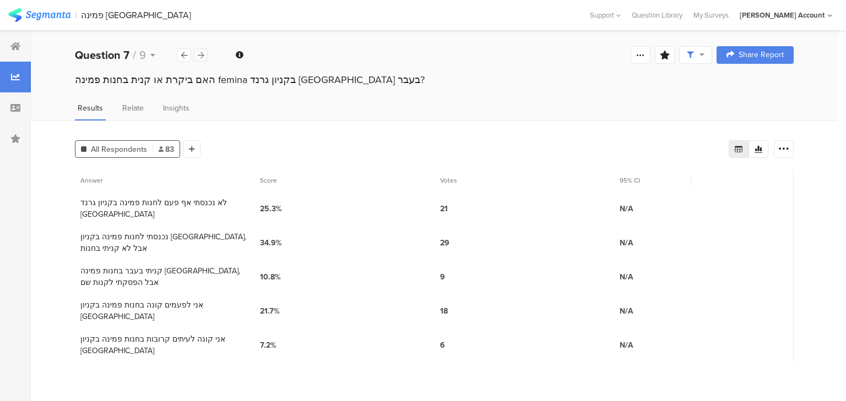
click at [203, 58] on icon at bounding box center [201, 55] width 6 height 7
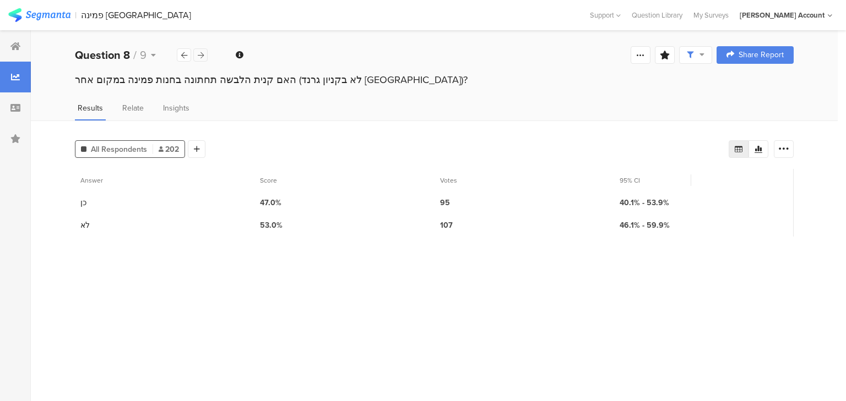
click at [196, 56] on div at bounding box center [200, 54] width 14 height 13
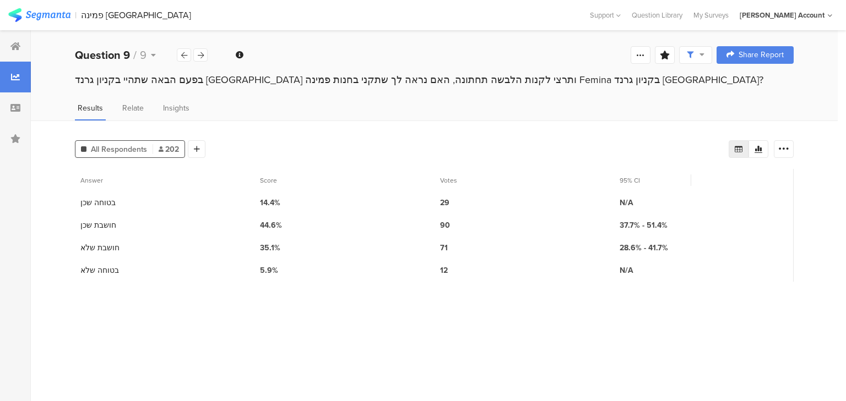
click at [141, 75] on div "בפעם הבאה שתהיי בקניון גרנד באר שבע ותרצי לקנות הלבשה תחתונה, האם נראה לך שתקני…" at bounding box center [434, 80] width 718 height 14
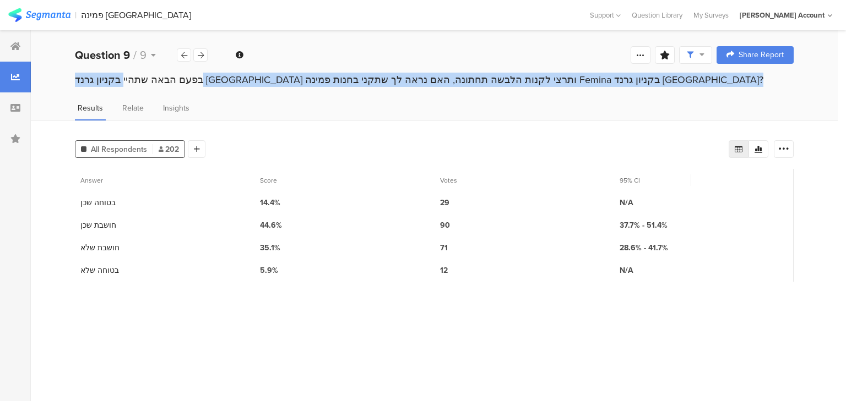
click at [141, 75] on div "בפעם הבאה שתהיי בקניון גרנד באר שבע ותרצי לקנות הלבשה תחתונה, האם נראה לך שתקני…" at bounding box center [434, 80] width 718 height 14
copy section "בפעם הבאה שתהיי בקניון גרנד באר שבע ותרצי לקנות הלבשה תחתונה, האם נראה לך שתקני…"
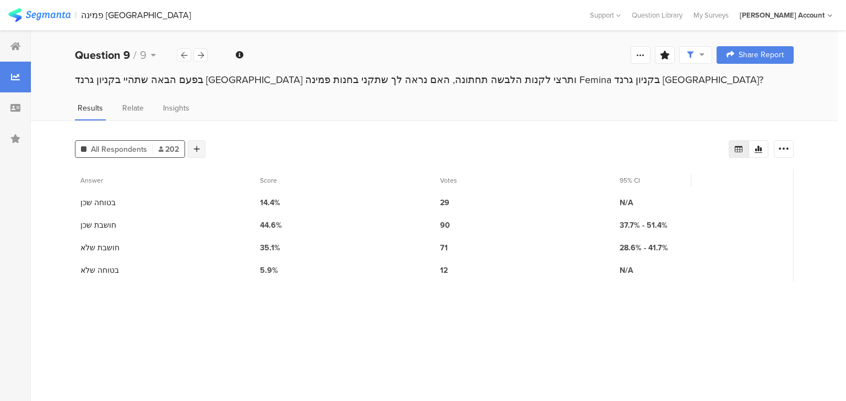
click at [196, 146] on icon at bounding box center [197, 149] width 6 height 8
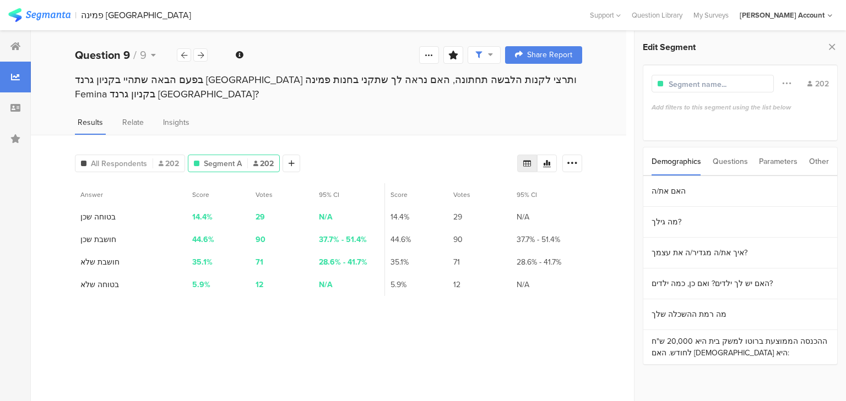
click at [723, 162] on div "Questions" at bounding box center [729, 162] width 35 height 28
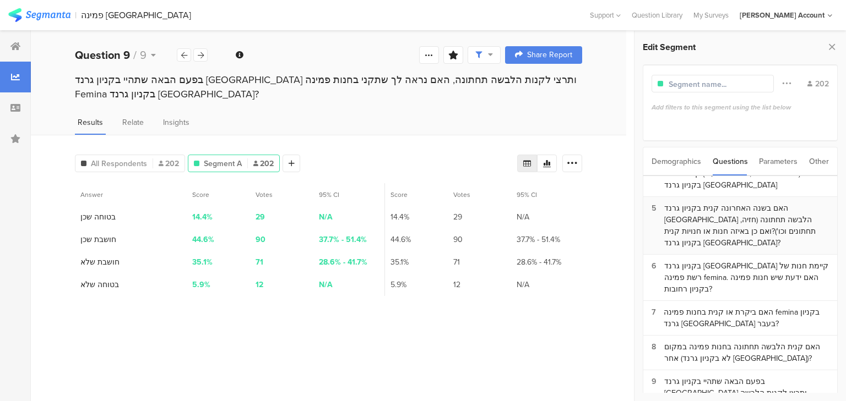
scroll to position [109, 0]
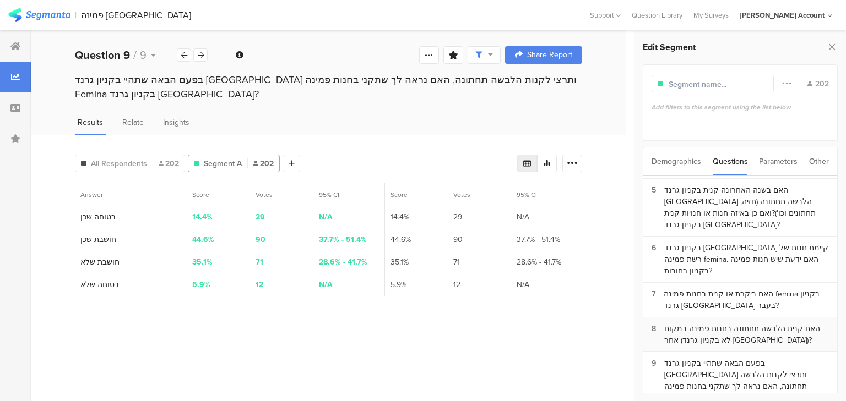
click at [745, 323] on div "האם קנית הלבשה תחתונה בחנות פמינה במקום אחר (לא בקניון גרנד באר שבע)?" at bounding box center [746, 334] width 165 height 23
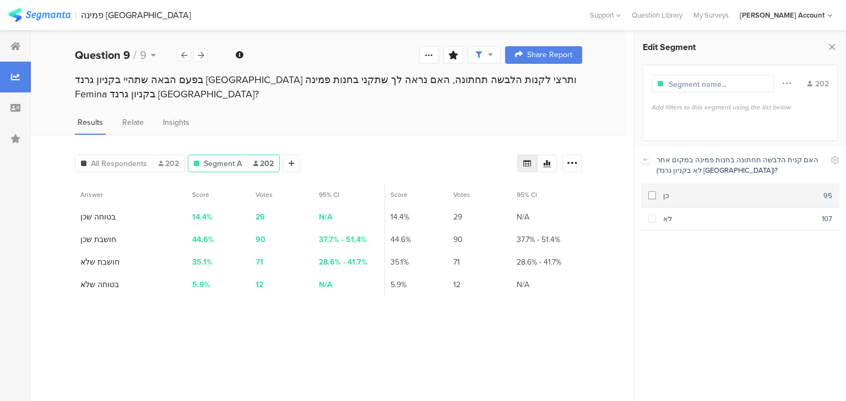
click at [673, 194] on div "כן" at bounding box center [739, 195] width 167 height 10
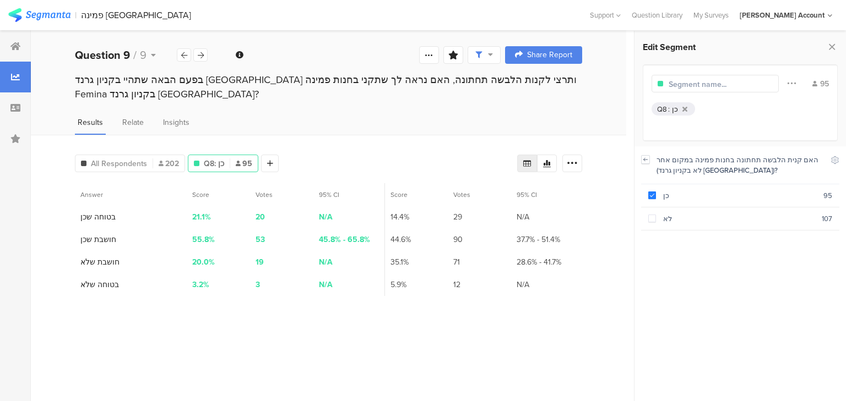
click at [645, 162] on icon at bounding box center [645, 159] width 8 height 9
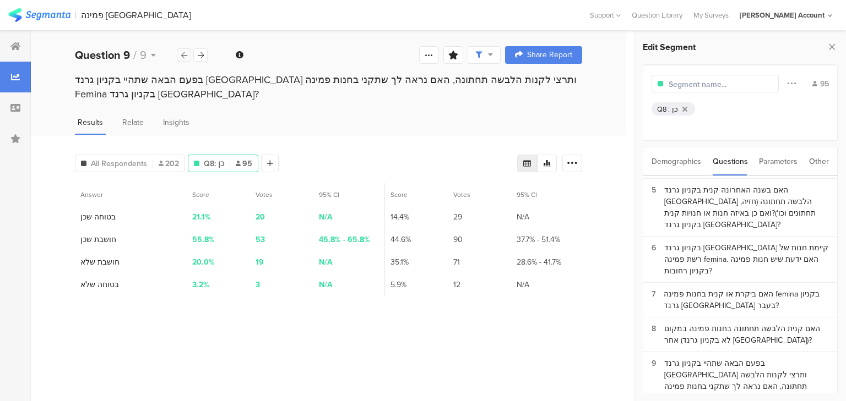
click at [180, 55] on div at bounding box center [184, 54] width 14 height 13
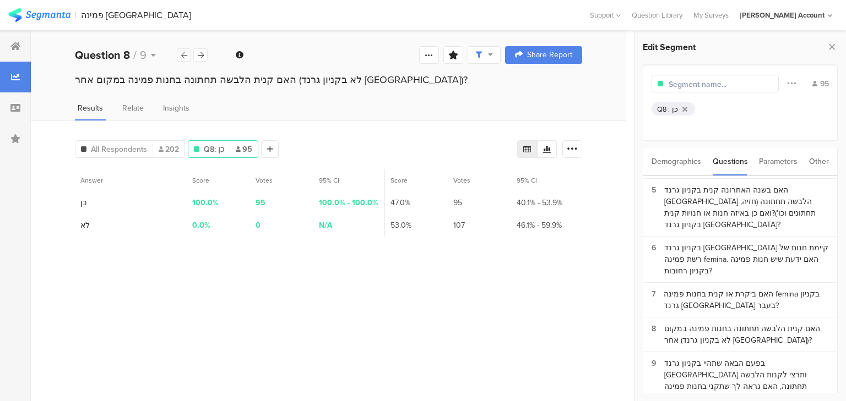
click at [180, 55] on div at bounding box center [184, 54] width 14 height 13
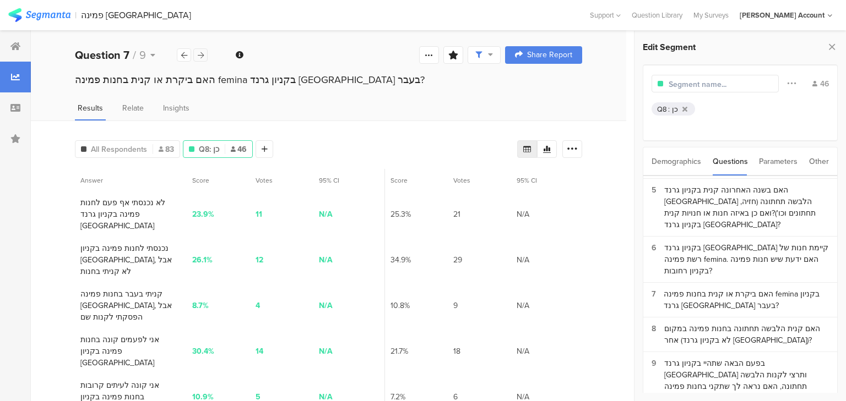
click at [198, 55] on icon at bounding box center [201, 55] width 6 height 7
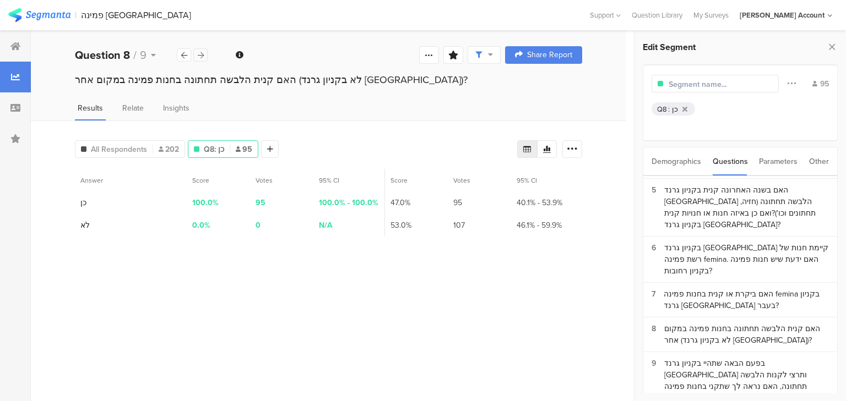
click at [198, 55] on icon at bounding box center [201, 55] width 6 height 7
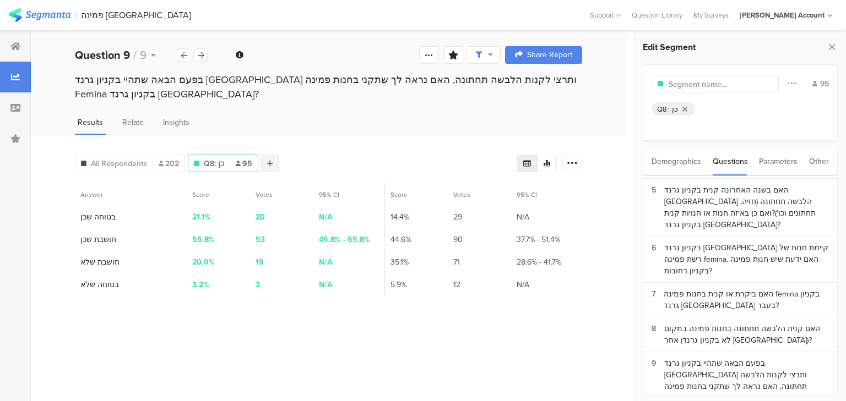
click at [273, 163] on div at bounding box center [270, 164] width 18 height 18
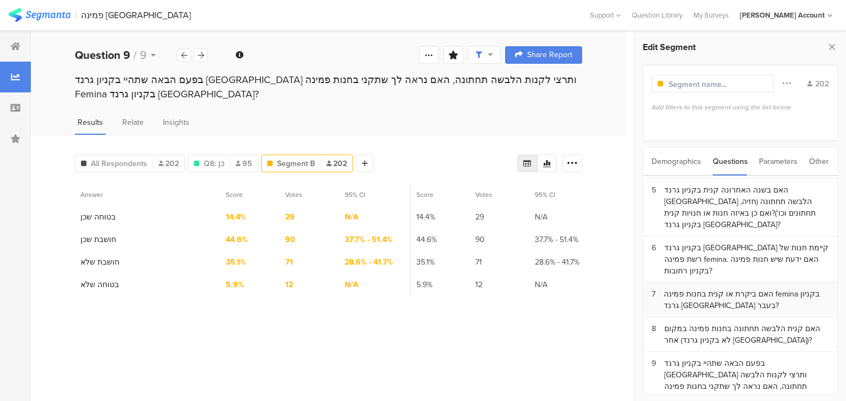
click at [696, 288] on div "האם ביקרת או קנית בחנות פמינה femina בקניון גרנד באר שבע בעבר?" at bounding box center [745, 299] width 165 height 23
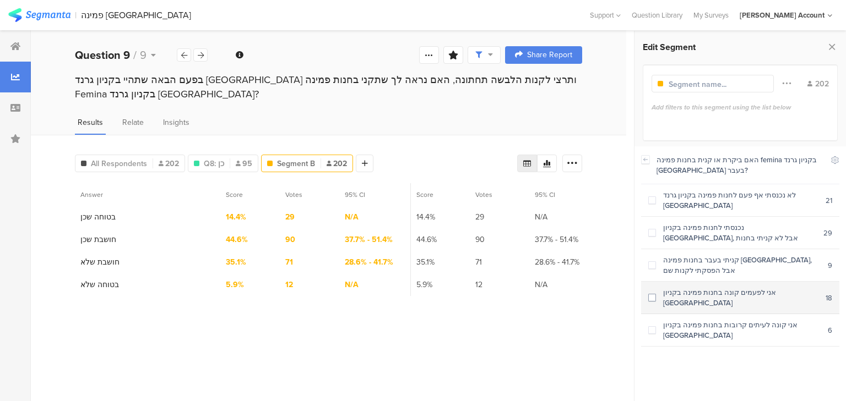
click at [701, 291] on section "אני לפעמים קונה בחנות פמינה בקניון באר שבע 18" at bounding box center [740, 298] width 198 height 32
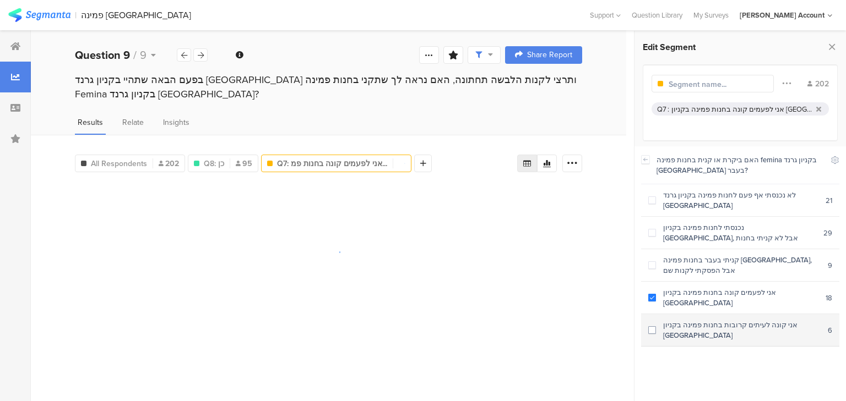
click at [707, 314] on section "אני קונה לעיתים קרובות בחנות פמינה בקניון באר שבע 6" at bounding box center [740, 330] width 198 height 32
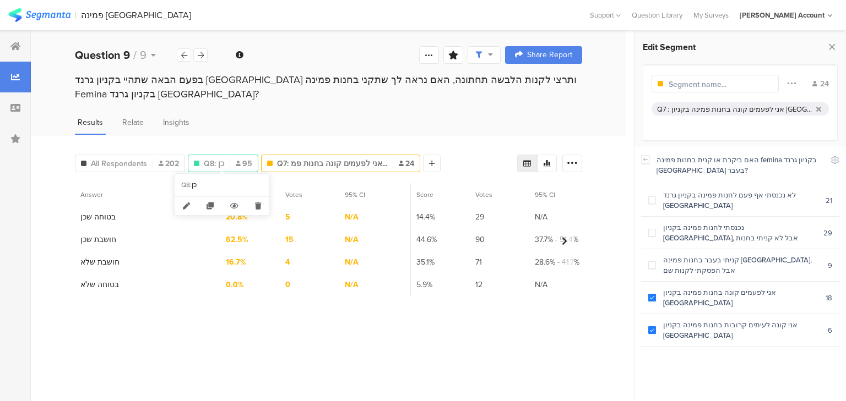
click at [211, 163] on span "Q8: כן" at bounding box center [214, 164] width 20 height 12
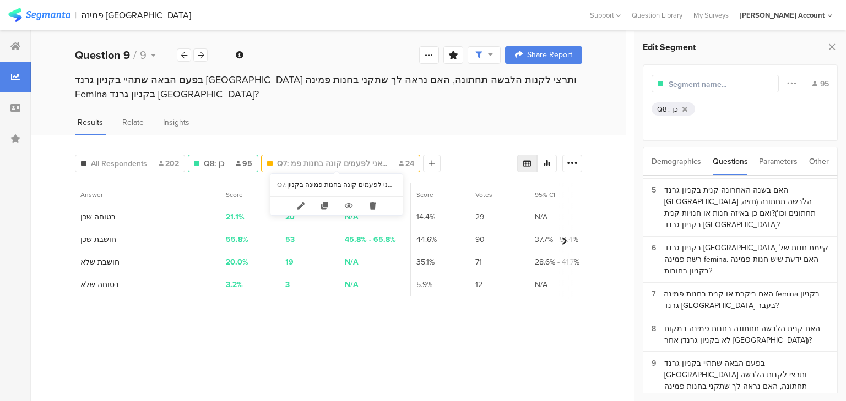
click at [314, 161] on span "Q7: אני לפעמים קונה בחנות פמ..." at bounding box center [332, 164] width 110 height 12
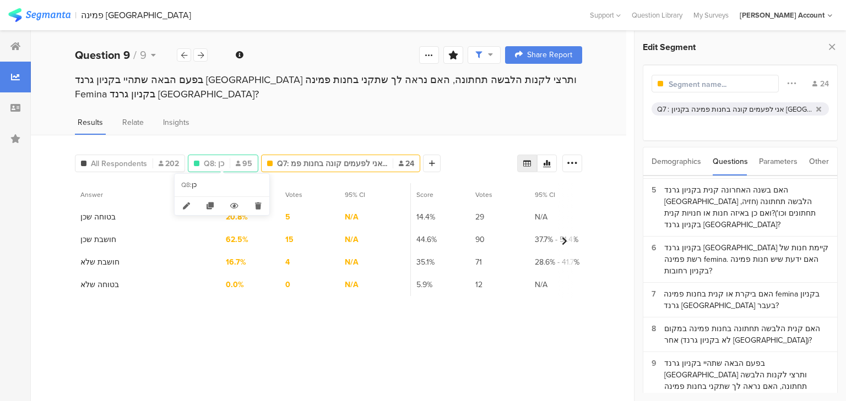
click at [236, 161] on icon at bounding box center [238, 164] width 5 height 6
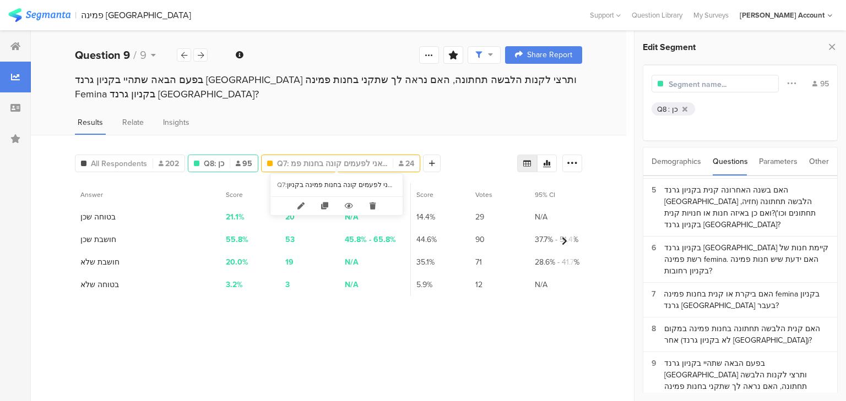
click at [304, 165] on span "Q7: אני לפעמים קונה בחנות פמ..." at bounding box center [332, 164] width 110 height 12
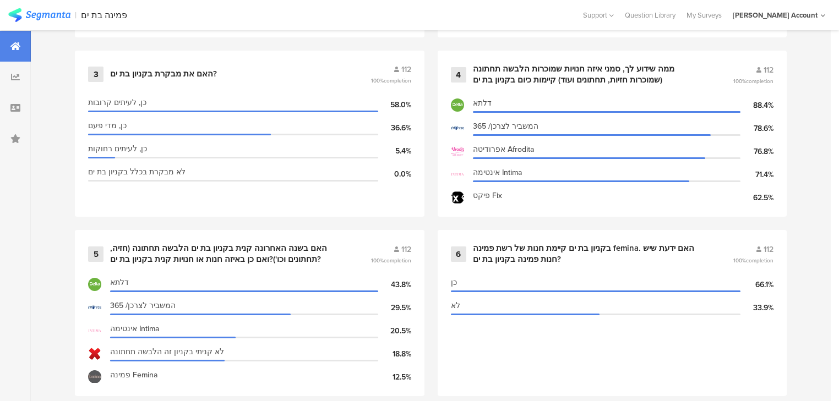
scroll to position [661, 0]
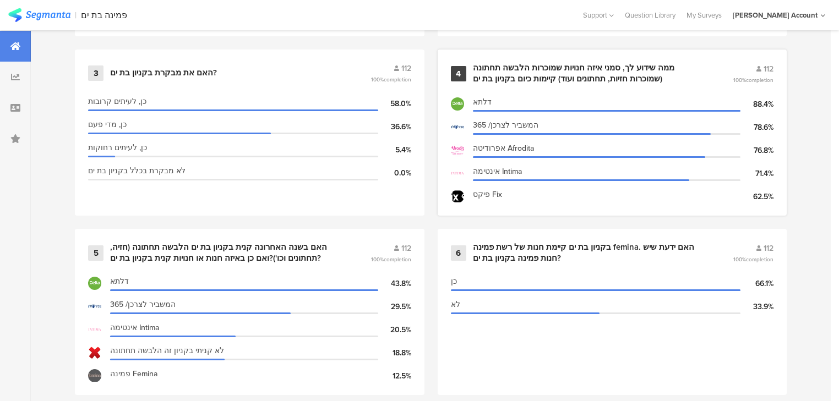
click at [512, 72] on div "ממה שידוע לך, סמני איזה חנויות שמוכרות הלבשה תחתונה (שמוכרות חזיות, תחתונים ועו…" at bounding box center [590, 73] width 234 height 21
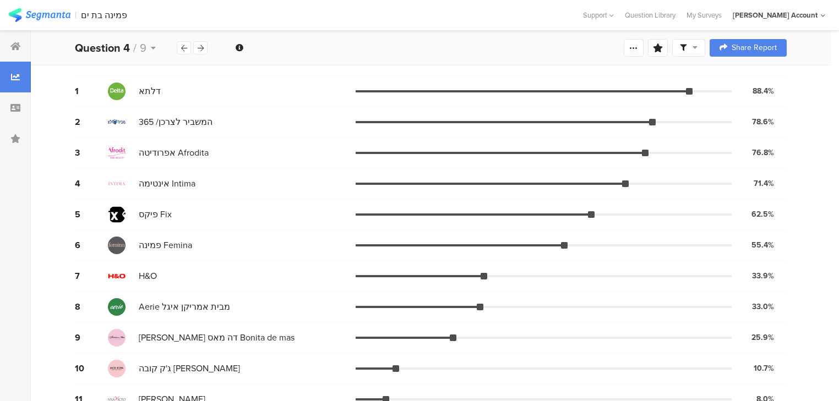
scroll to position [176, 0]
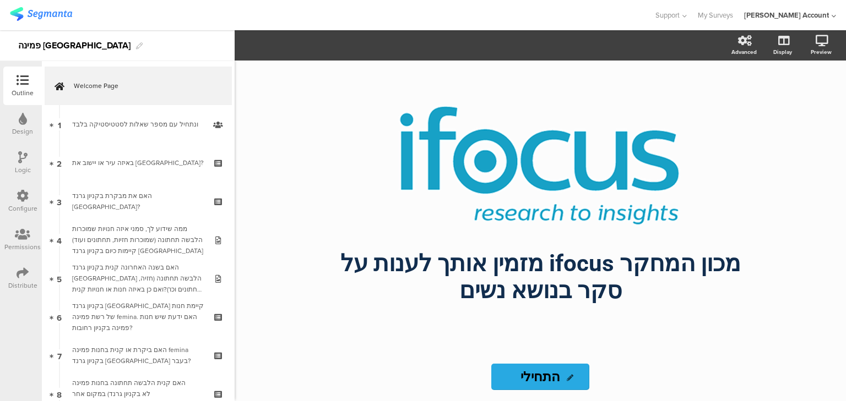
click at [22, 275] on icon at bounding box center [23, 273] width 12 height 12
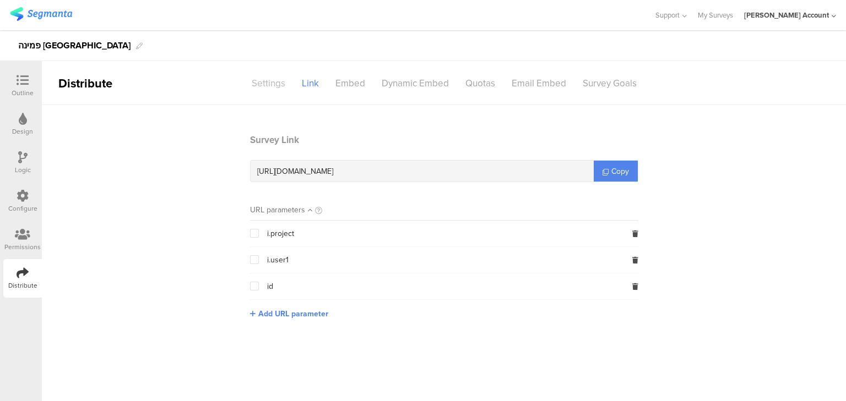
click at [267, 83] on div "Settings" at bounding box center [268, 83] width 50 height 19
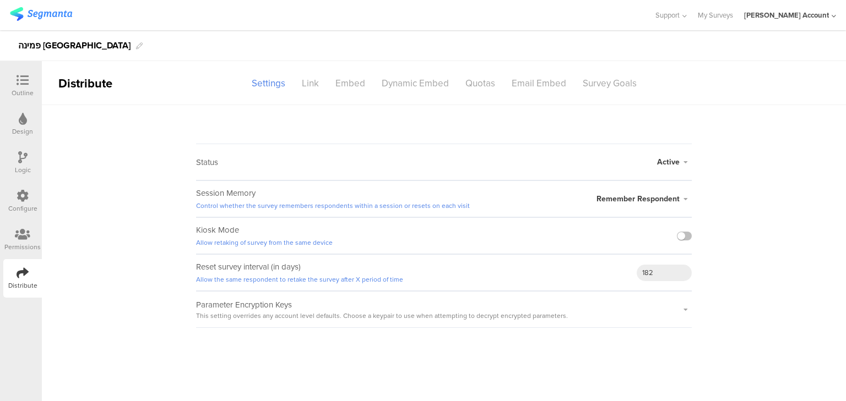
click at [674, 160] on span "Active" at bounding box center [668, 162] width 23 height 12
click at [647, 197] on li "Closed" at bounding box center [628, 206] width 127 height 23
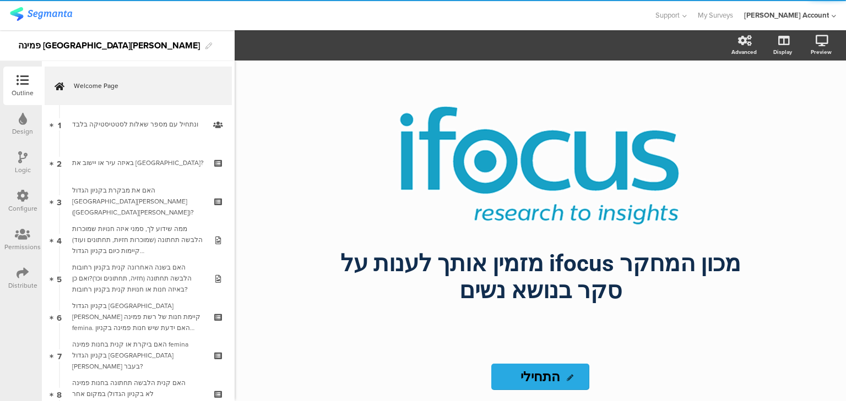
click at [24, 276] on icon at bounding box center [23, 273] width 12 height 12
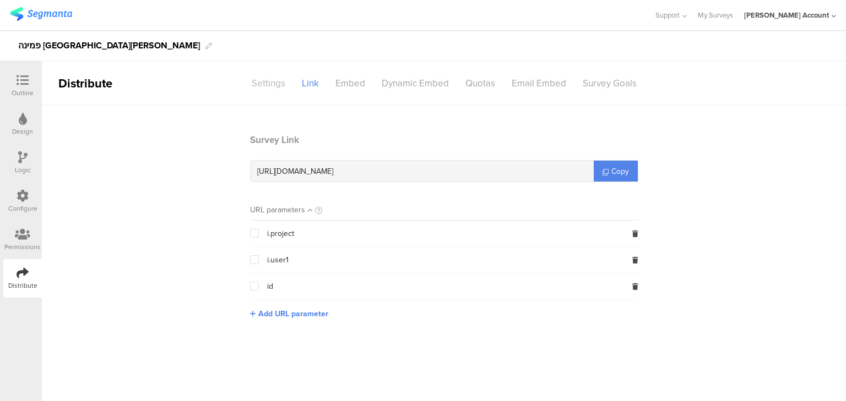
click at [266, 79] on div "Settings" at bounding box center [268, 83] width 50 height 19
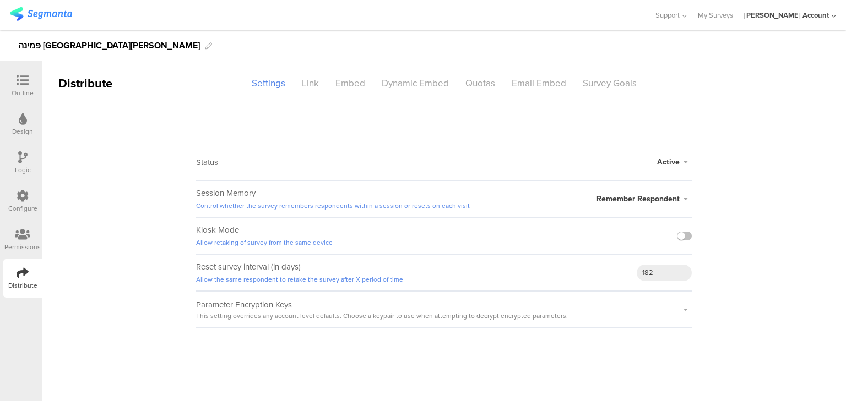
click at [670, 162] on span "Active" at bounding box center [668, 162] width 23 height 12
click at [647, 211] on li "Closed" at bounding box center [628, 206] width 127 height 23
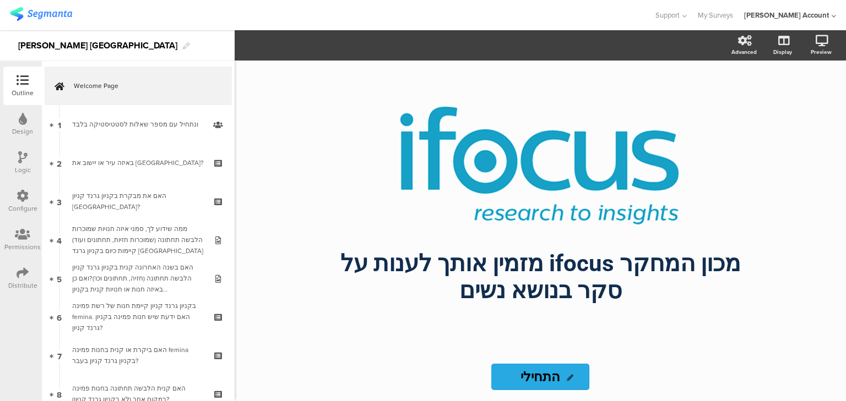
click at [17, 282] on div "Distribute" at bounding box center [22, 286] width 29 height 10
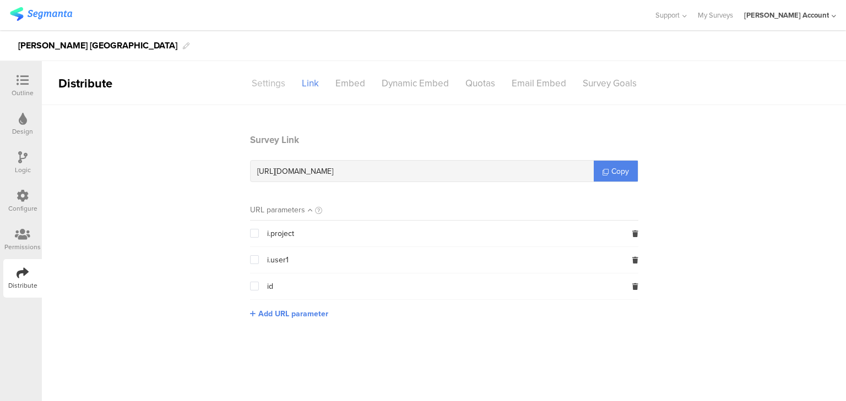
click at [269, 84] on div "Settings" at bounding box center [268, 83] width 50 height 19
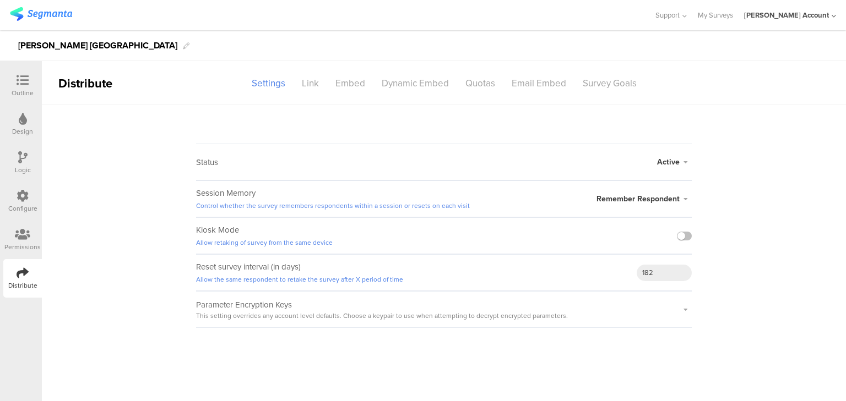
click at [672, 161] on span "Active" at bounding box center [668, 162] width 23 height 12
click at [635, 205] on li "Closed" at bounding box center [628, 206] width 127 height 23
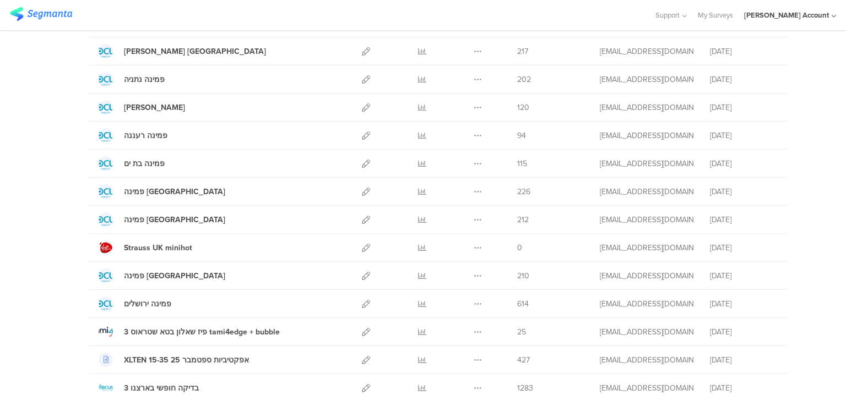
scroll to position [176, 0]
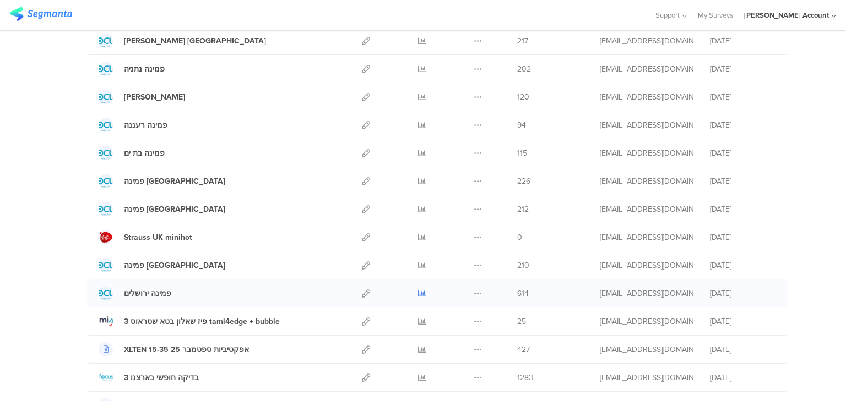
click at [420, 290] on icon at bounding box center [422, 294] width 8 height 8
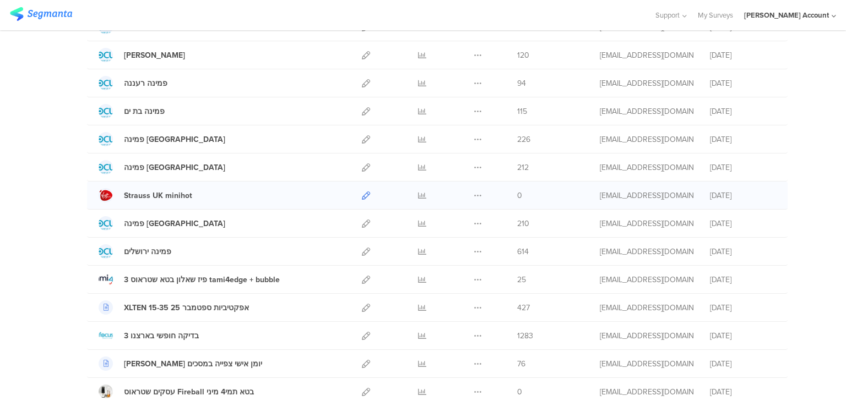
scroll to position [220, 0]
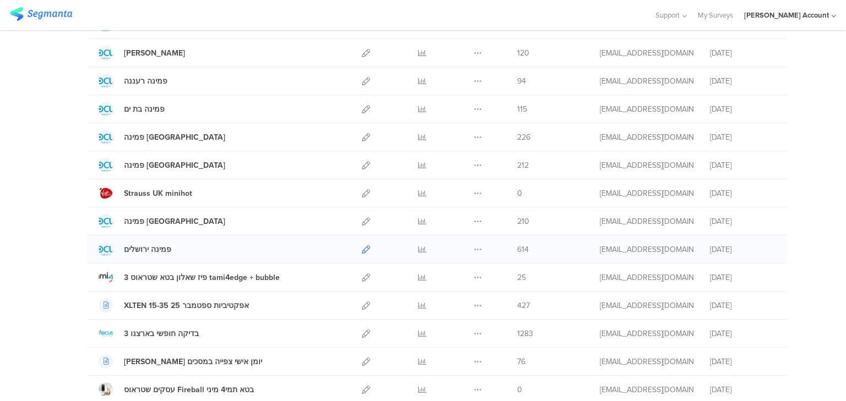
click at [362, 249] on icon at bounding box center [366, 250] width 8 height 8
click at [418, 217] on icon at bounding box center [422, 221] width 8 height 8
click at [362, 221] on icon at bounding box center [366, 221] width 8 height 8
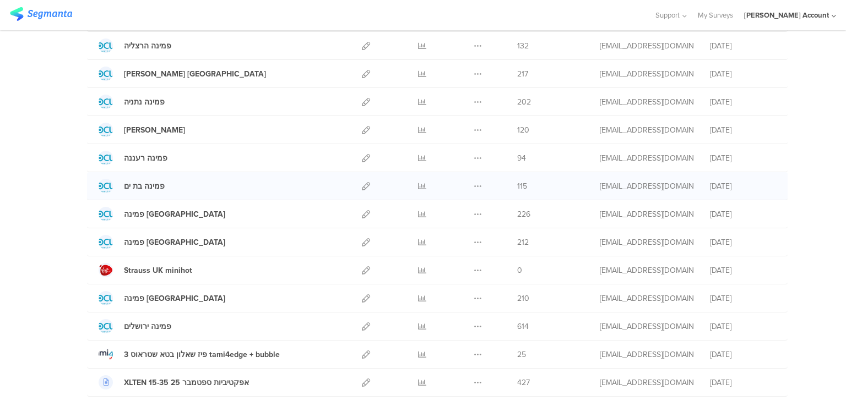
scroll to position [0, 0]
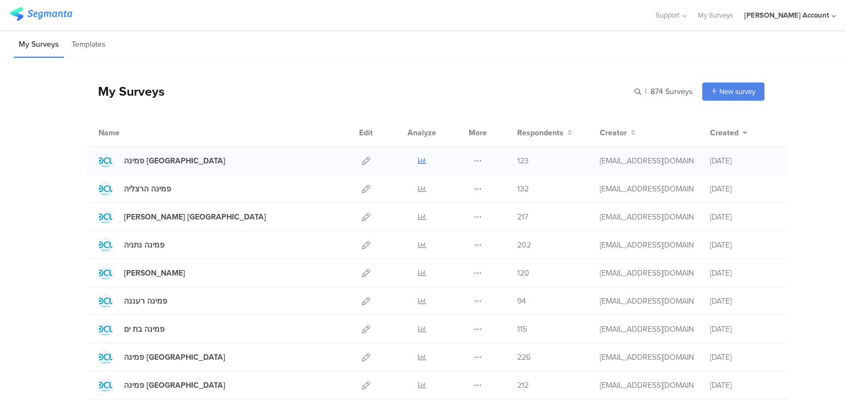
click at [418, 161] on icon at bounding box center [422, 161] width 8 height 8
click at [413, 327] on div at bounding box center [421, 329] width 33 height 28
click at [418, 327] on icon at bounding box center [422, 329] width 8 height 8
click at [368, 325] on div at bounding box center [366, 329] width 24 height 28
click at [363, 327] on icon at bounding box center [366, 329] width 8 height 8
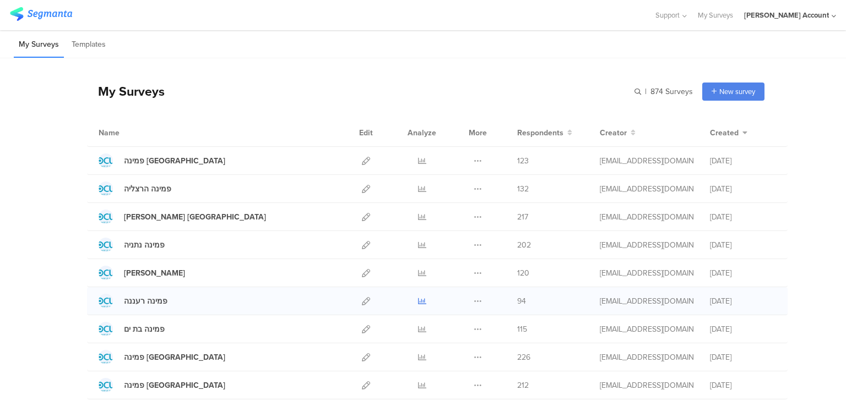
click at [420, 301] on icon at bounding box center [422, 301] width 8 height 8
click at [419, 271] on icon at bounding box center [422, 273] width 8 height 8
click at [418, 242] on icon at bounding box center [422, 245] width 8 height 8
click at [363, 248] on icon at bounding box center [366, 245] width 8 height 8
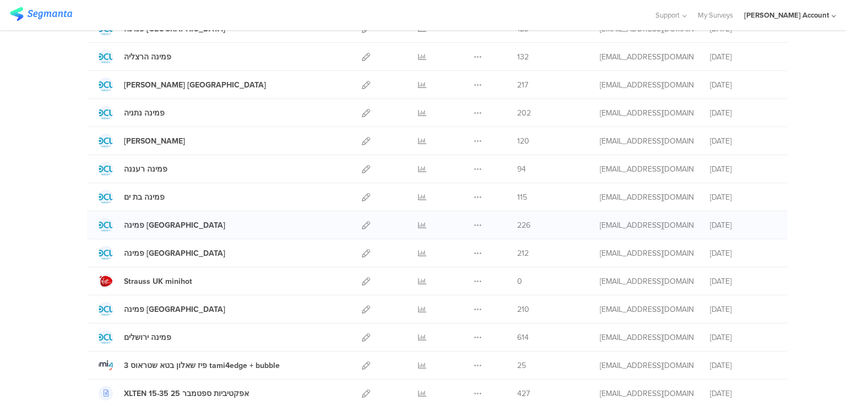
scroll to position [44, 0]
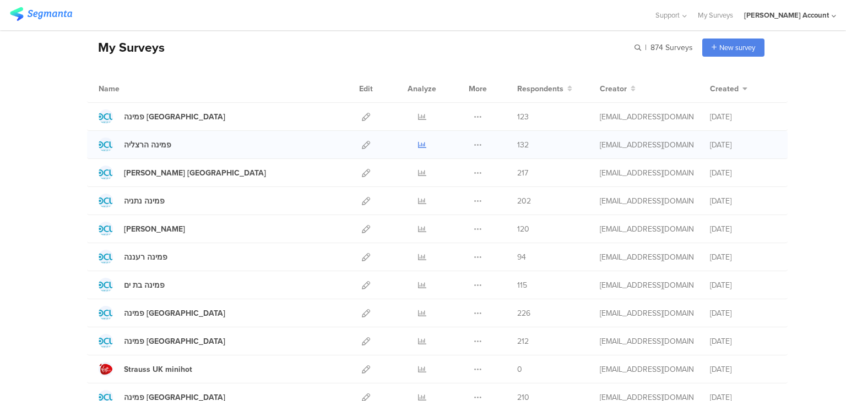
click at [419, 144] on icon at bounding box center [422, 145] width 8 height 8
click at [364, 143] on icon at bounding box center [366, 145] width 8 height 8
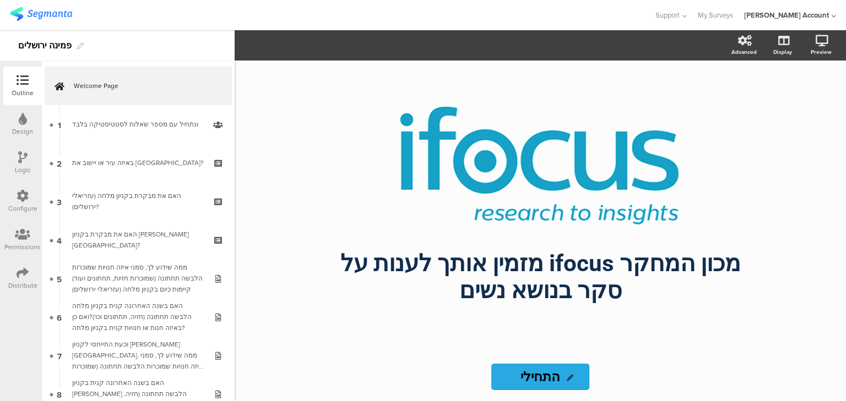
click at [22, 273] on icon at bounding box center [23, 273] width 12 height 12
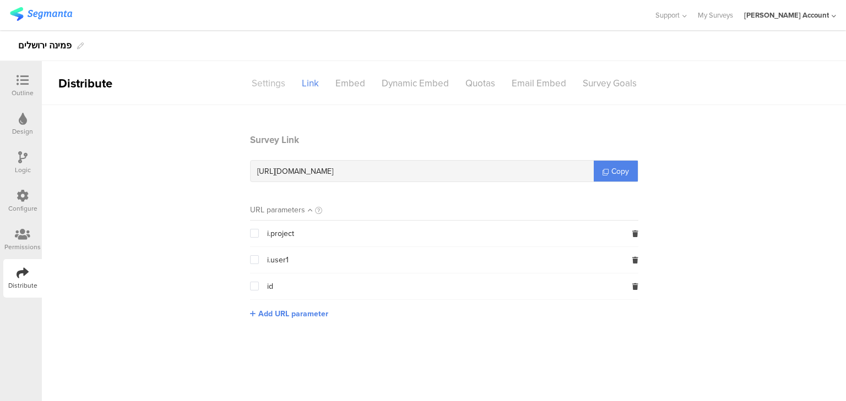
click at [269, 81] on div "Settings" at bounding box center [268, 83] width 50 height 19
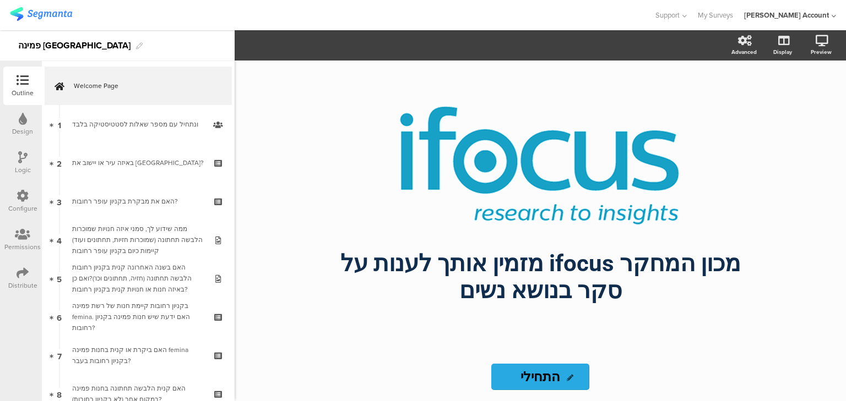
click at [24, 279] on div at bounding box center [23, 274] width 12 height 14
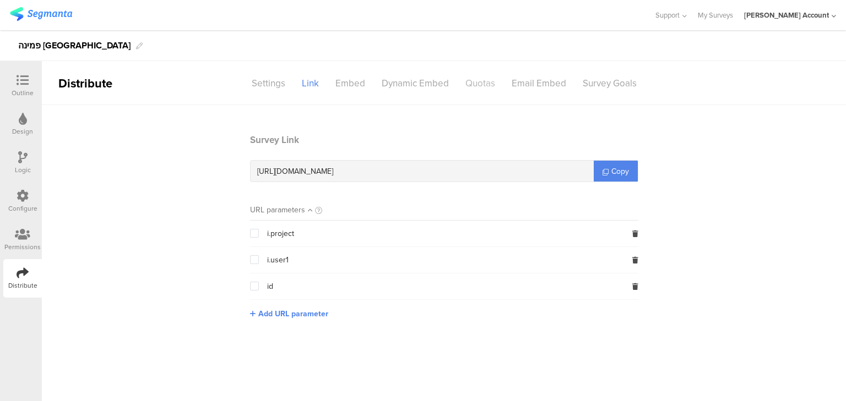
click at [472, 82] on div "Quotas" at bounding box center [480, 83] width 46 height 19
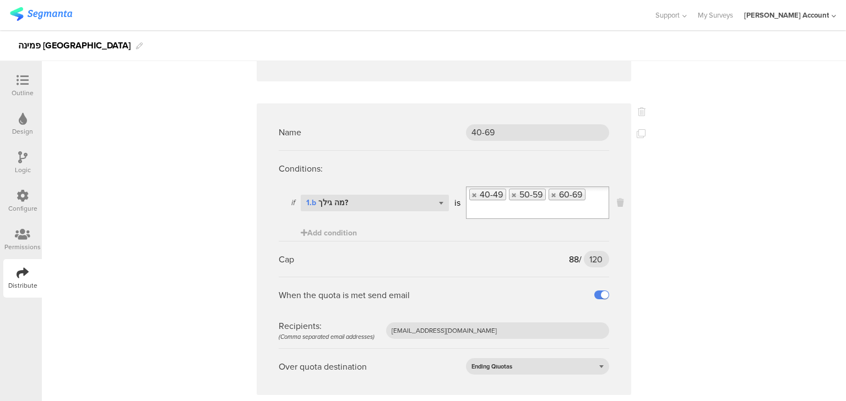
scroll to position [1004, 0]
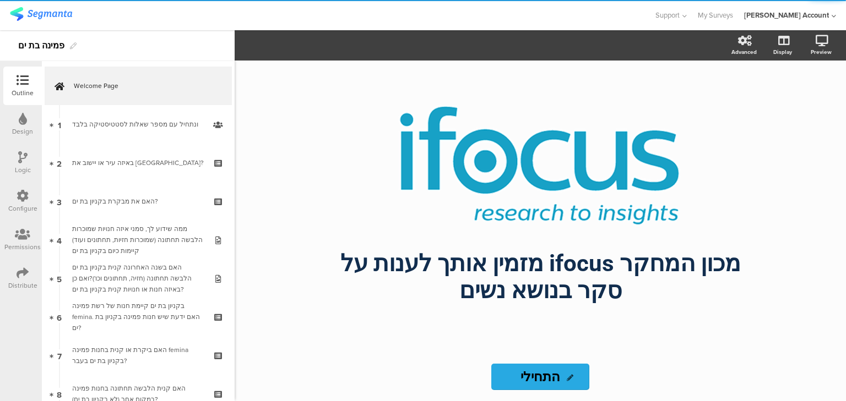
click at [18, 276] on icon at bounding box center [23, 273] width 12 height 12
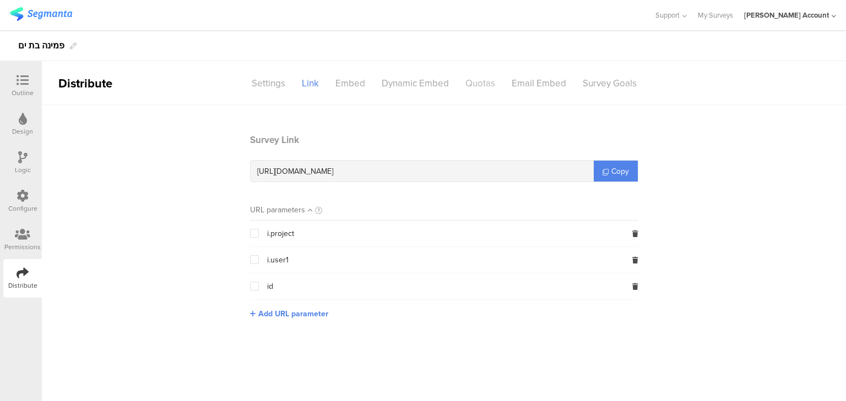
click at [465, 80] on div "Quotas" at bounding box center [480, 83] width 46 height 19
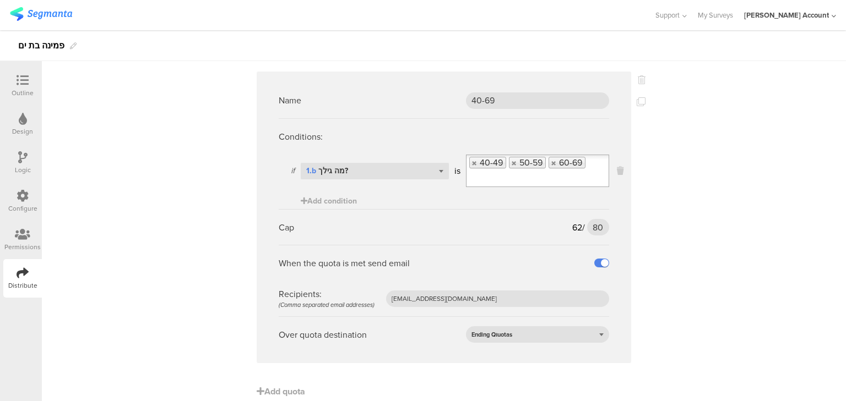
scroll to position [675, 0]
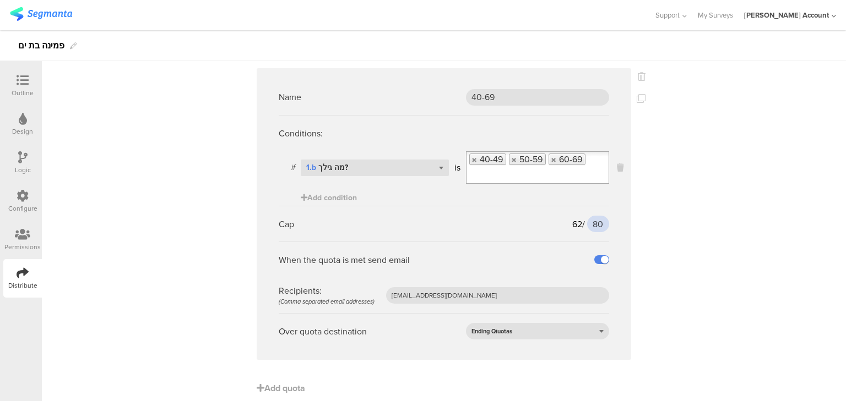
click at [592, 216] on input "80" at bounding box center [598, 224] width 22 height 17
type input "85"
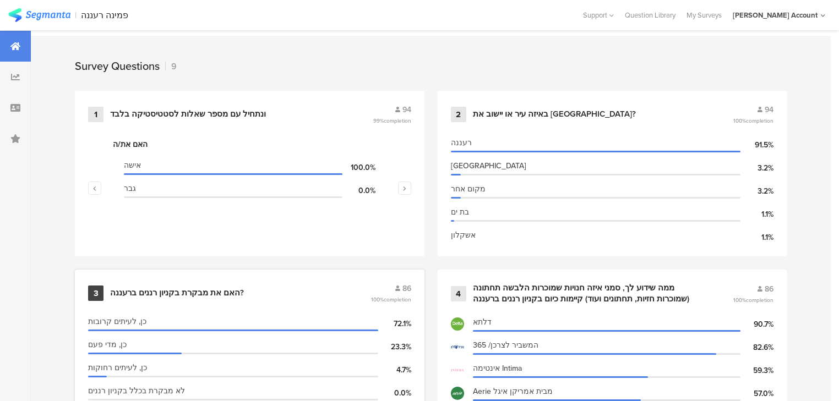
scroll to position [220, 0]
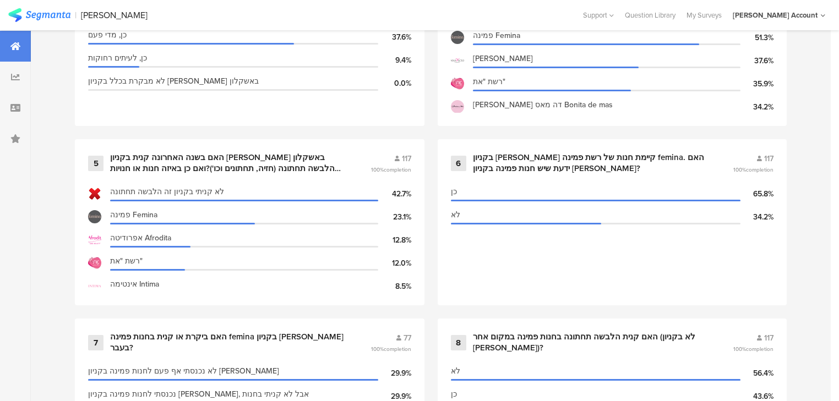
scroll to position [705, 0]
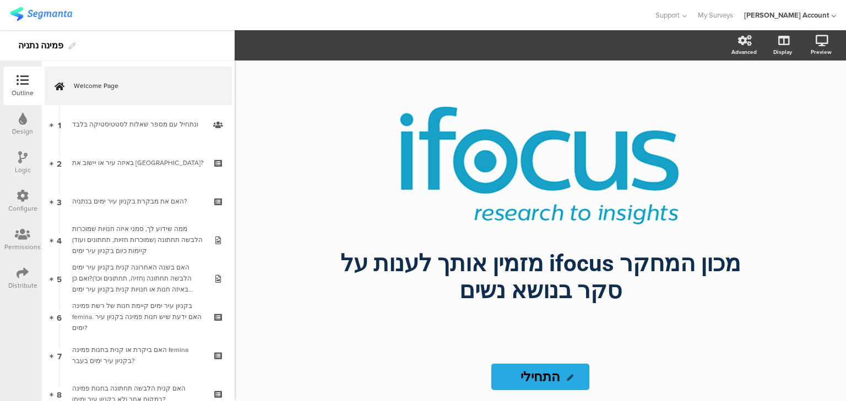
click at [28, 276] on icon at bounding box center [23, 273] width 12 height 12
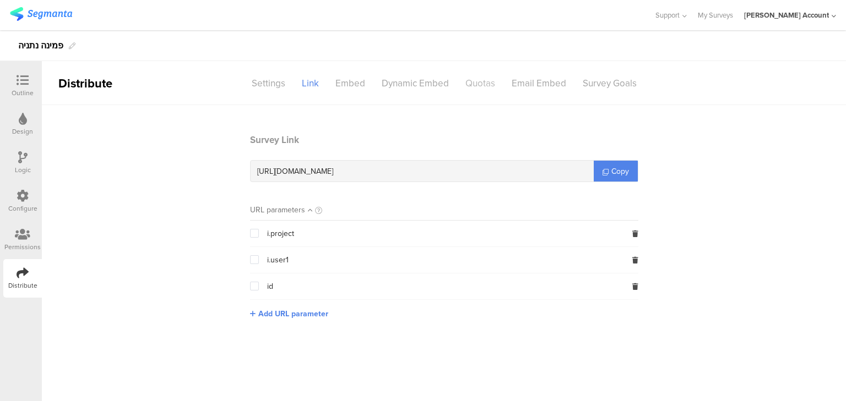
click at [474, 85] on div "Quotas" at bounding box center [480, 83] width 46 height 19
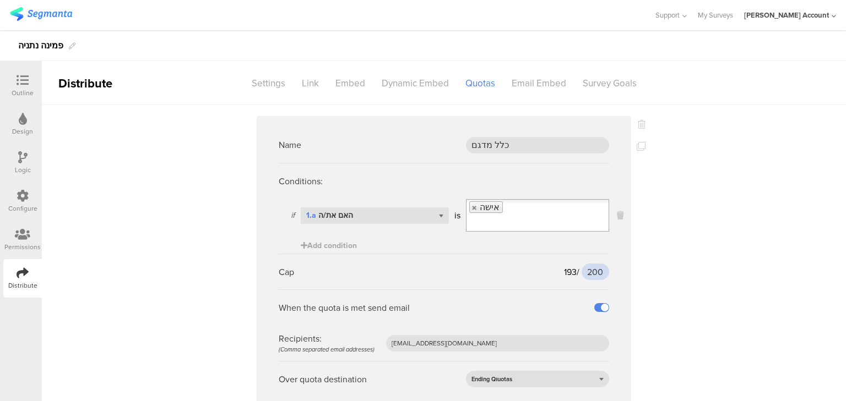
click at [591, 264] on input "200" at bounding box center [595, 272] width 28 height 17
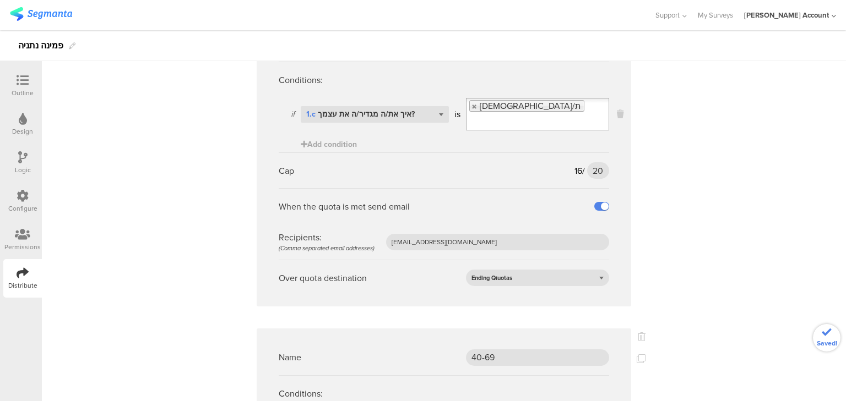
scroll to position [572, 0]
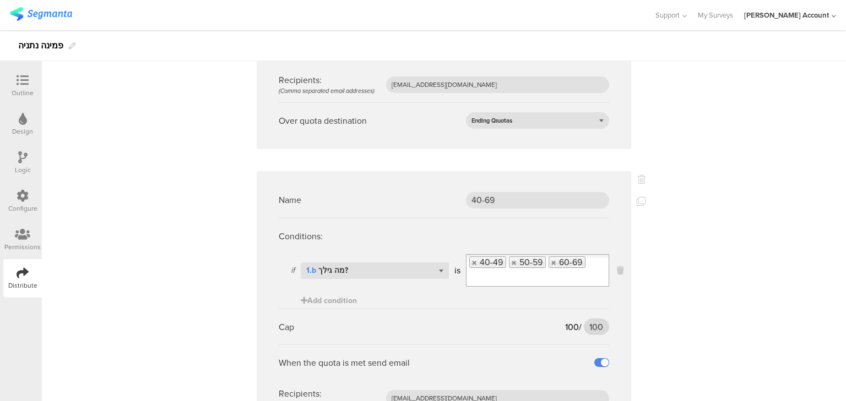
type input "199"
click at [592, 319] on input "100" at bounding box center [595, 327] width 25 height 17
type input "110"
click at [645, 294] on div "Name כלל מדגם Conditions: if Select question... 1.a האם את/ה is אישה Add condit…" at bounding box center [444, 26] width 804 height 987
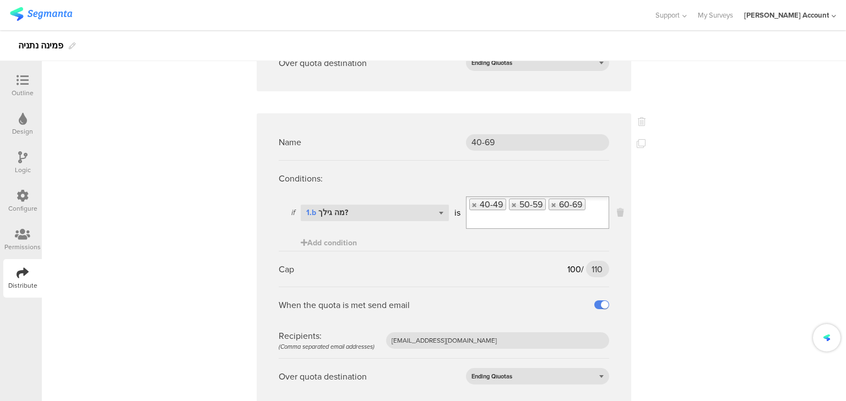
scroll to position [675, 0]
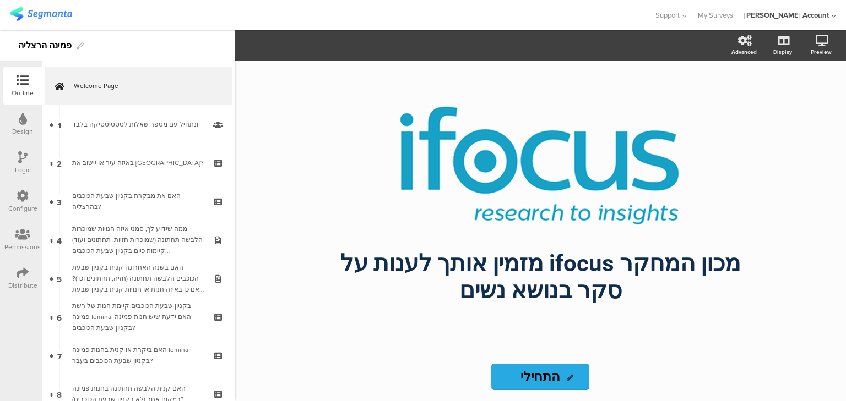
click at [19, 277] on icon at bounding box center [23, 273] width 12 height 12
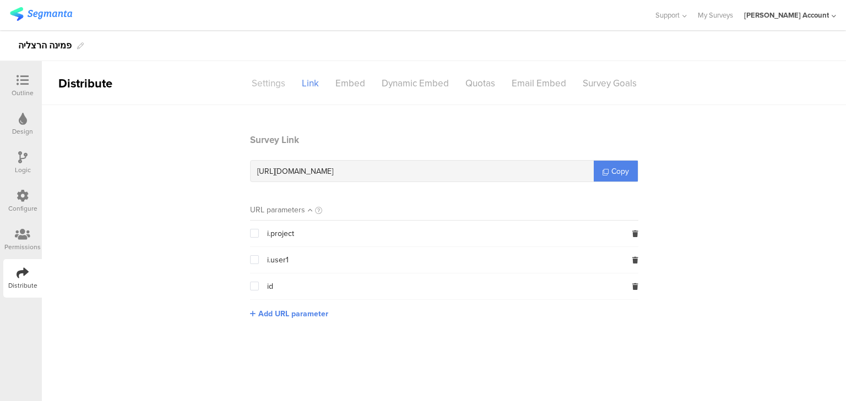
click at [277, 85] on div "Settings" at bounding box center [268, 83] width 50 height 19
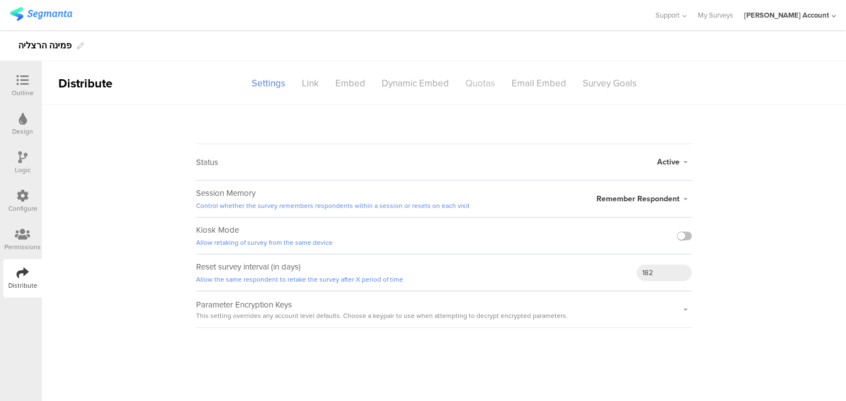
click at [477, 84] on div "Quotas" at bounding box center [480, 83] width 46 height 19
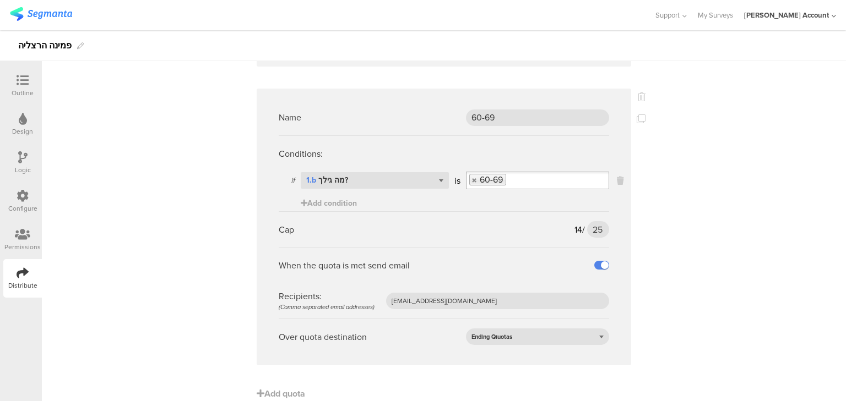
scroll to position [959, 0]
